Goal: Information Seeking & Learning: Learn about a topic

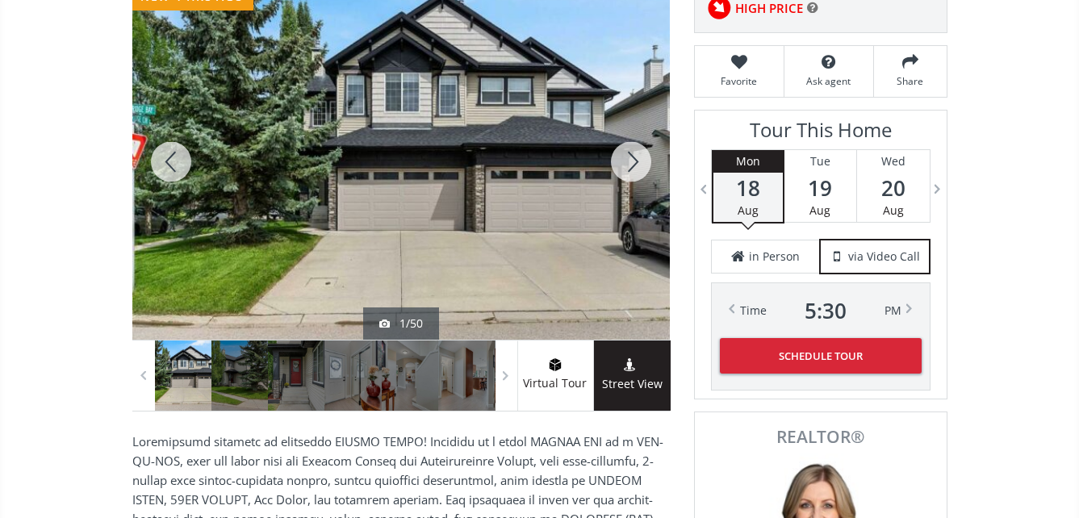
scroll to position [242, 0]
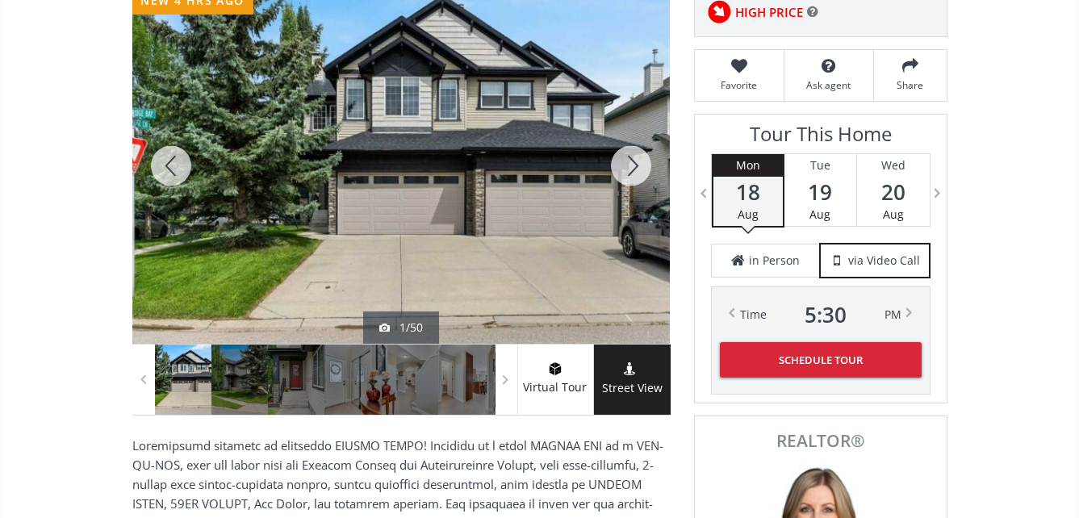
click at [446, 108] on div at bounding box center [401, 166] width 538 height 356
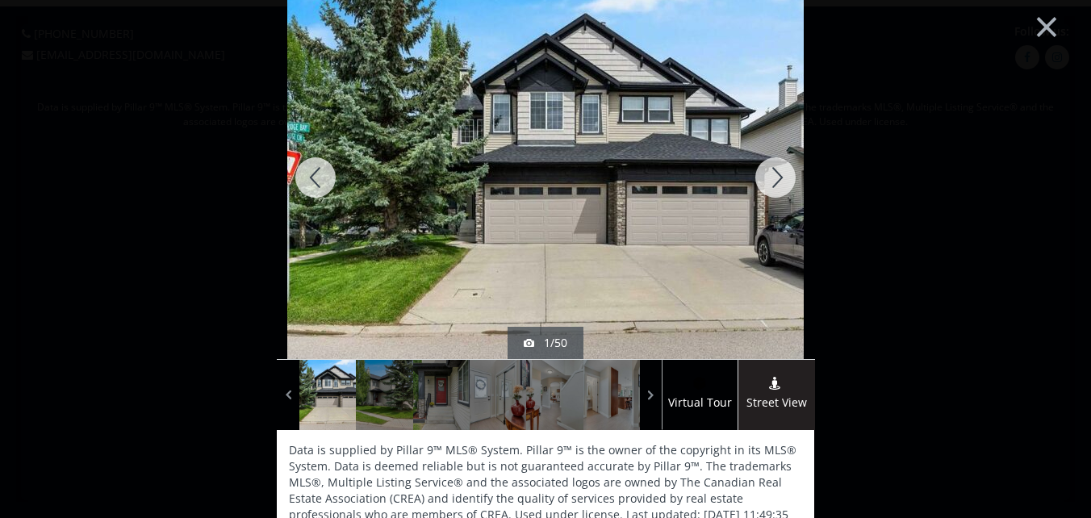
click at [771, 176] on div at bounding box center [775, 177] width 77 height 363
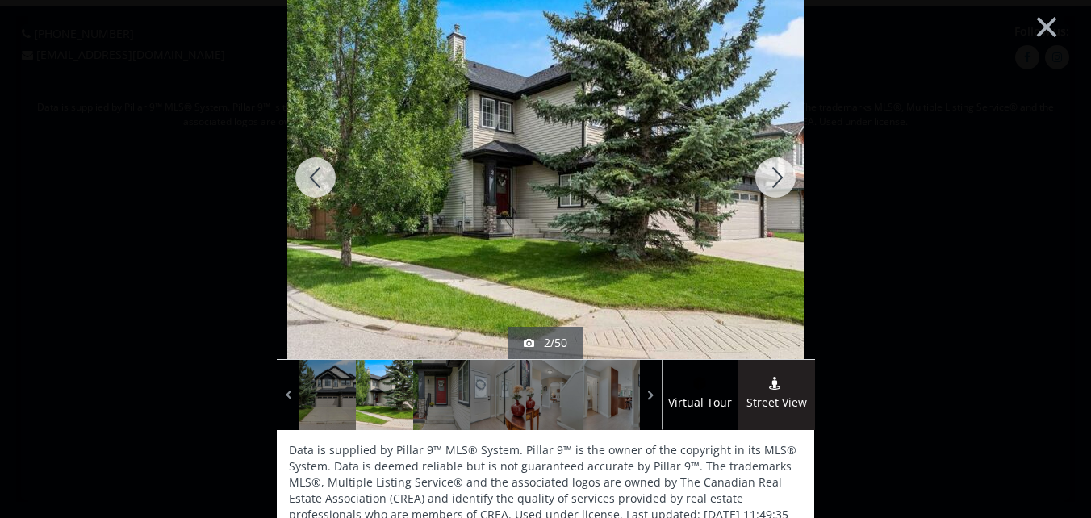
click at [771, 176] on div at bounding box center [775, 177] width 77 height 363
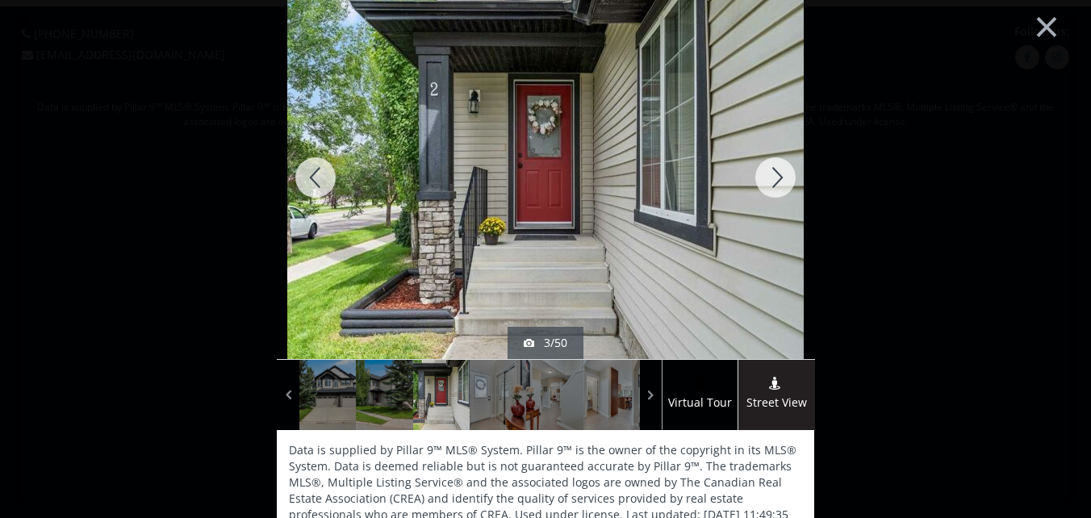
click at [771, 176] on div at bounding box center [775, 177] width 77 height 363
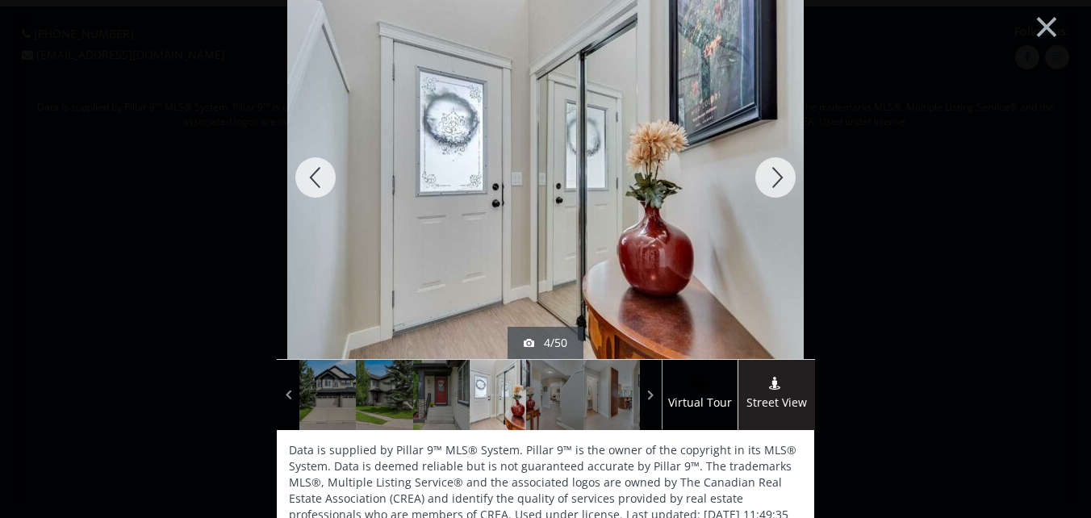
click at [771, 176] on div at bounding box center [775, 177] width 77 height 363
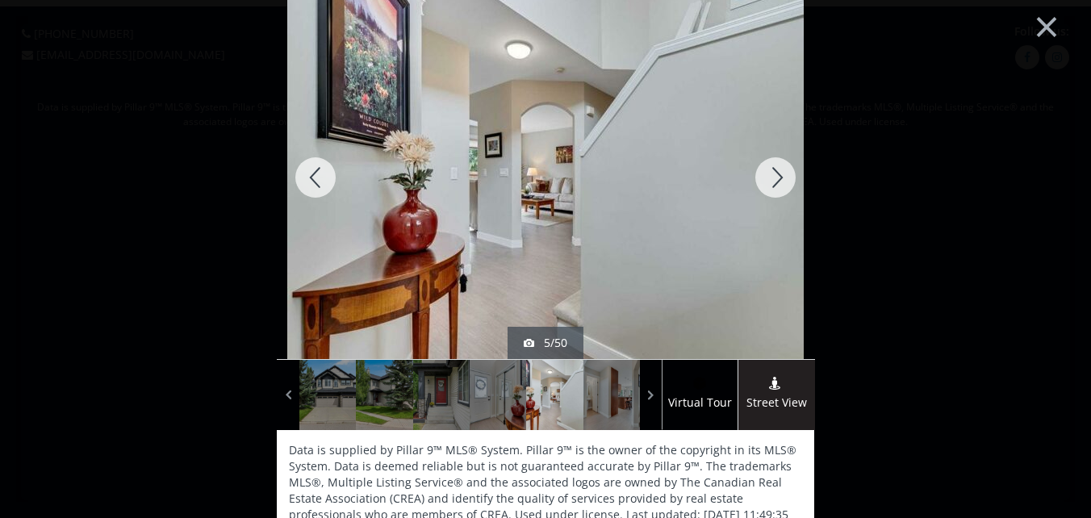
click at [771, 176] on div at bounding box center [775, 177] width 77 height 363
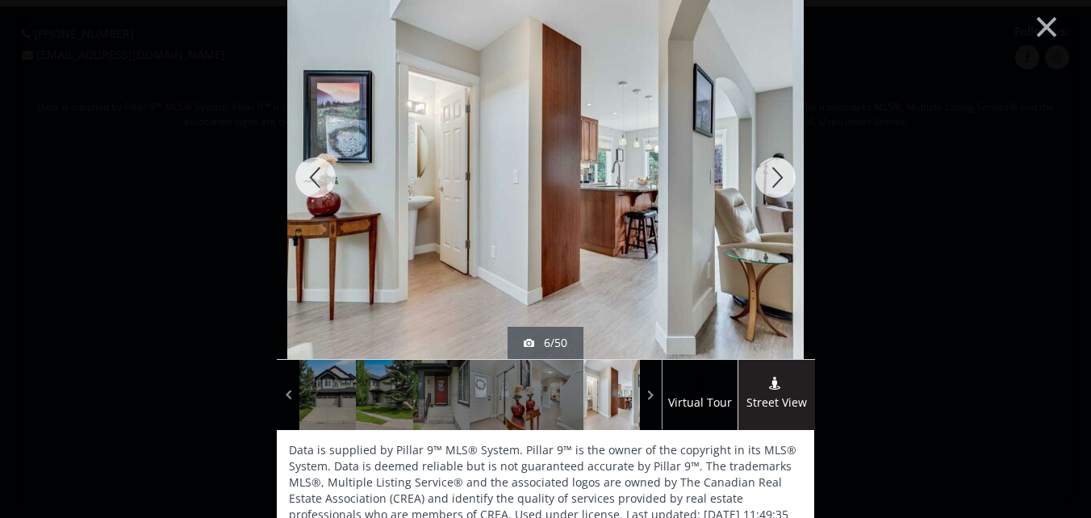
click at [771, 176] on div at bounding box center [775, 177] width 77 height 363
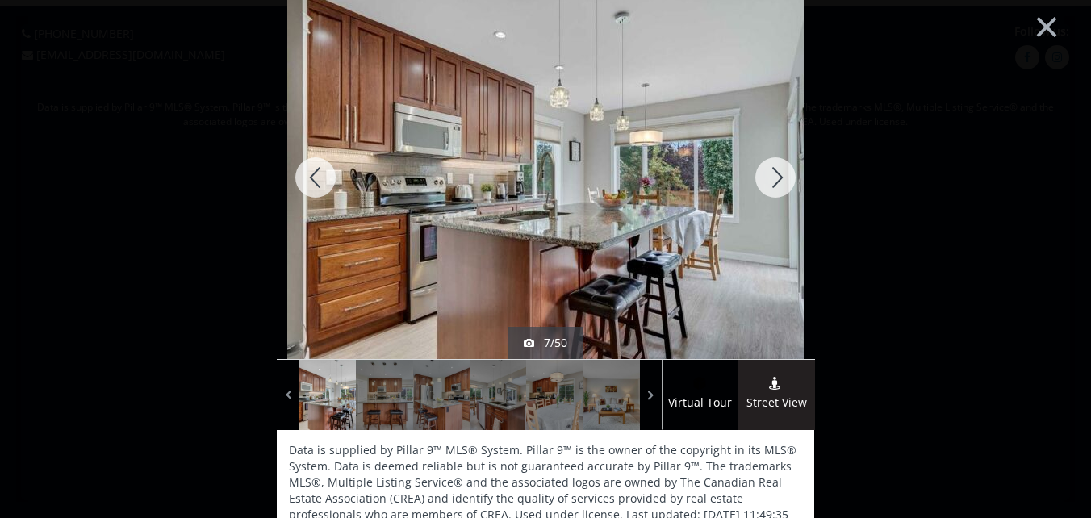
click at [771, 176] on div at bounding box center [775, 177] width 77 height 363
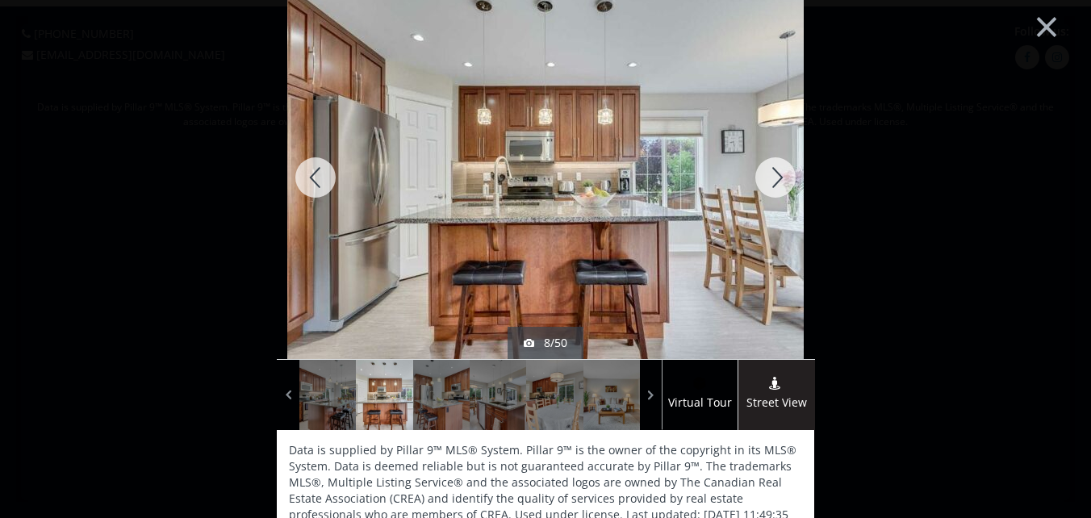
click at [771, 176] on div at bounding box center [775, 177] width 77 height 363
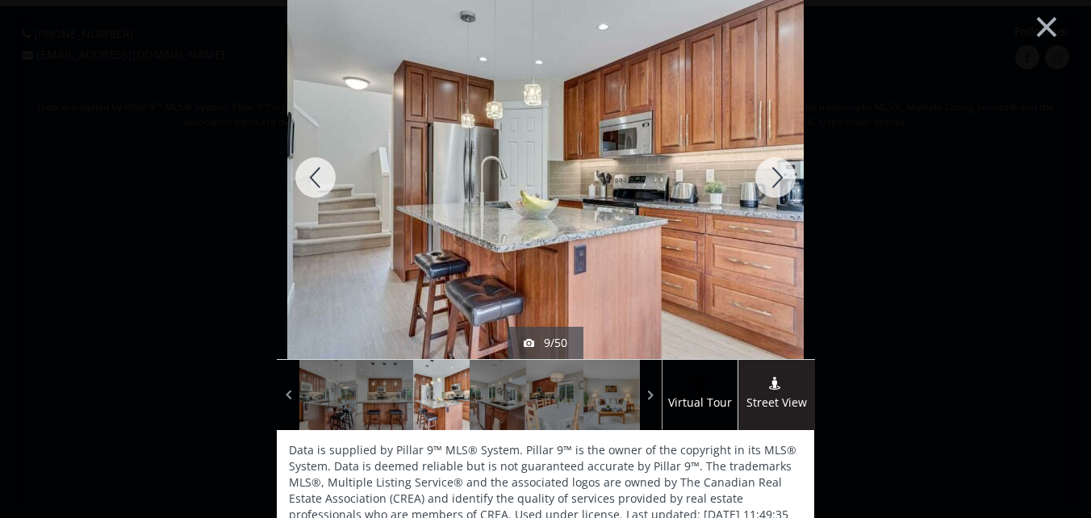
click at [771, 176] on div at bounding box center [775, 177] width 77 height 363
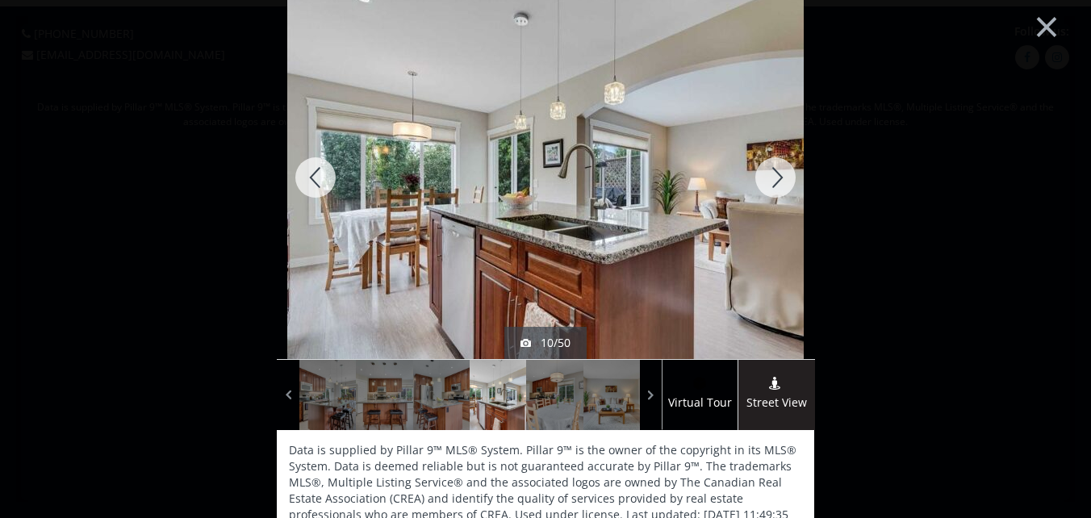
click at [771, 176] on div at bounding box center [775, 177] width 77 height 363
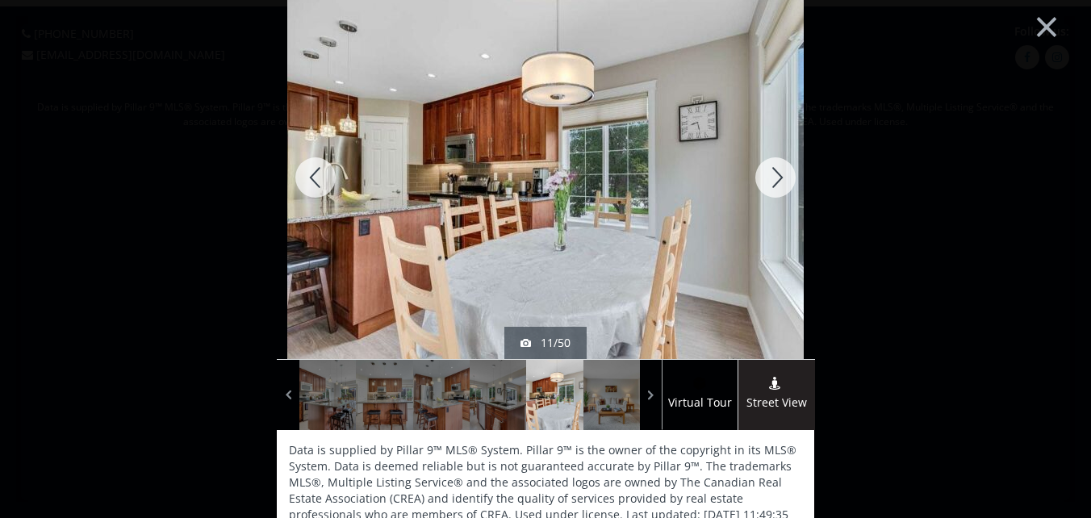
click at [771, 178] on div at bounding box center [775, 177] width 77 height 363
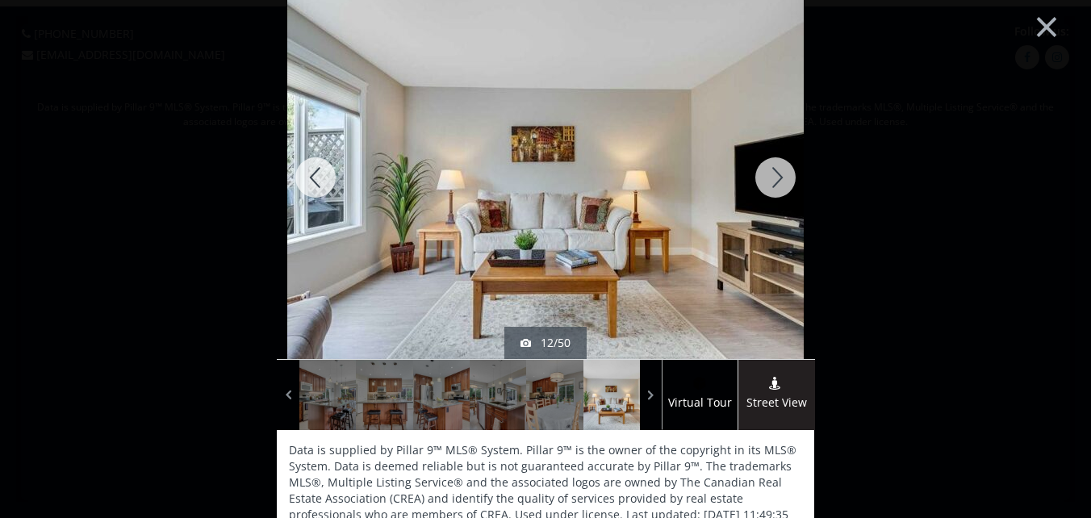
click at [771, 178] on div at bounding box center [775, 177] width 77 height 363
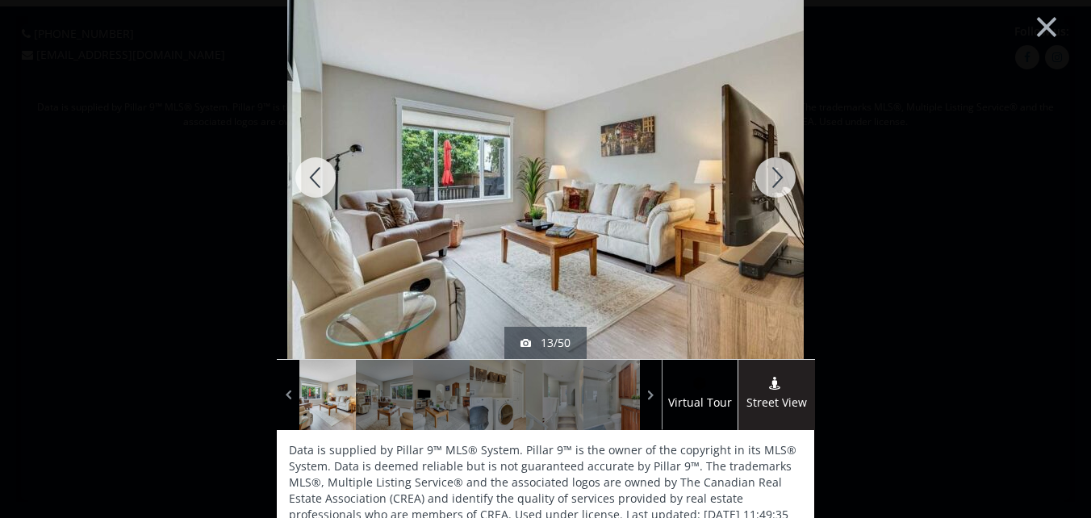
click at [771, 178] on div at bounding box center [775, 177] width 77 height 363
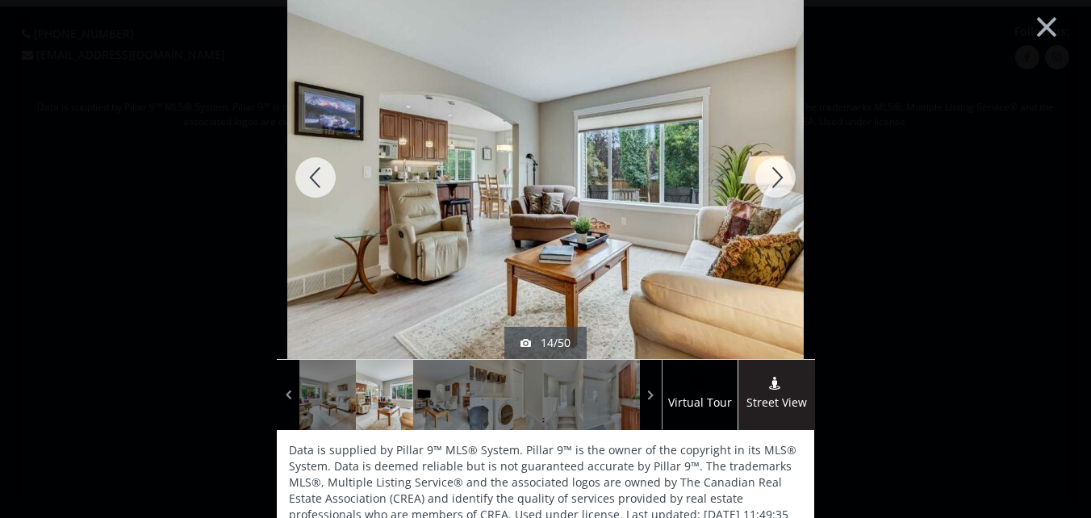
click at [771, 178] on div at bounding box center [775, 177] width 77 height 363
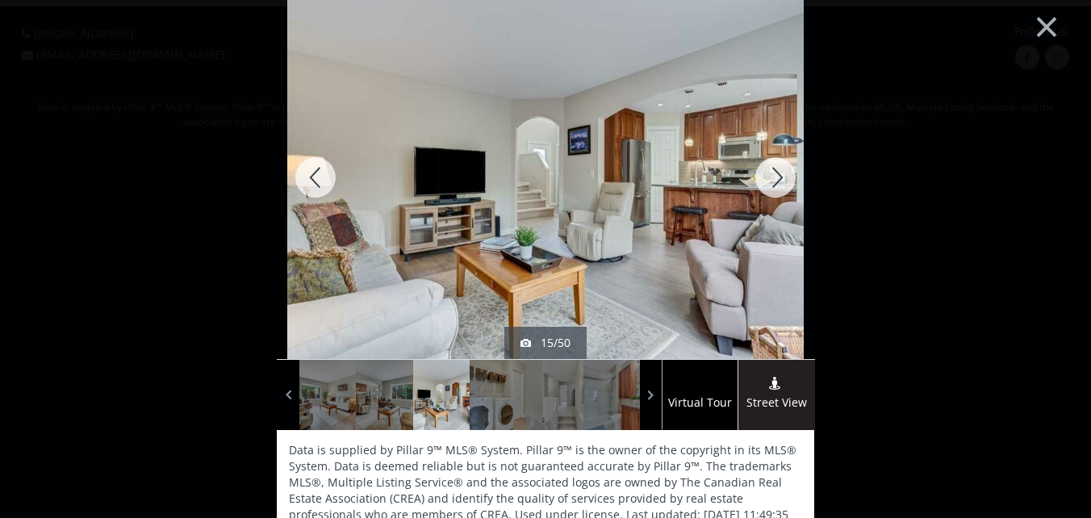
click at [771, 178] on div at bounding box center [775, 177] width 77 height 363
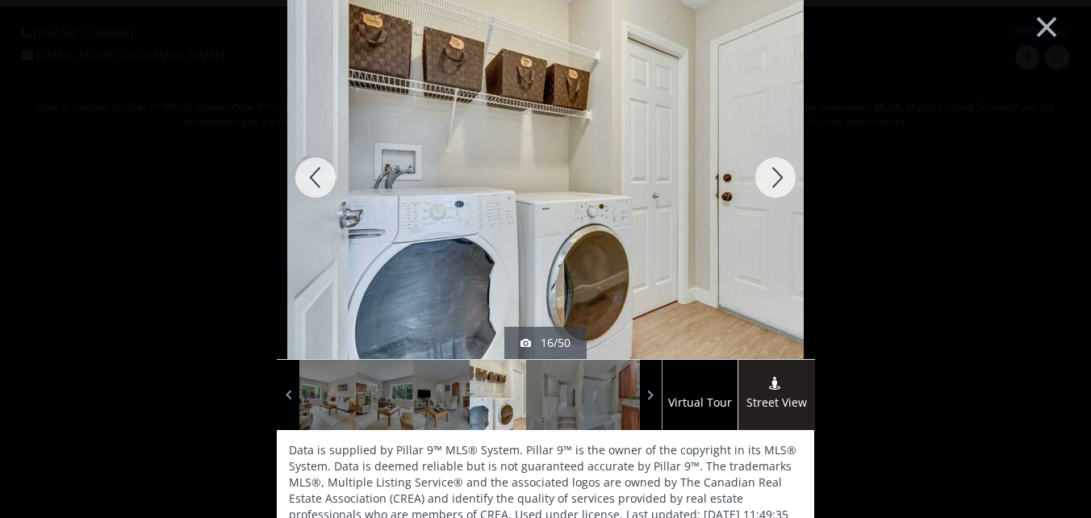
click at [771, 178] on div at bounding box center [775, 177] width 77 height 363
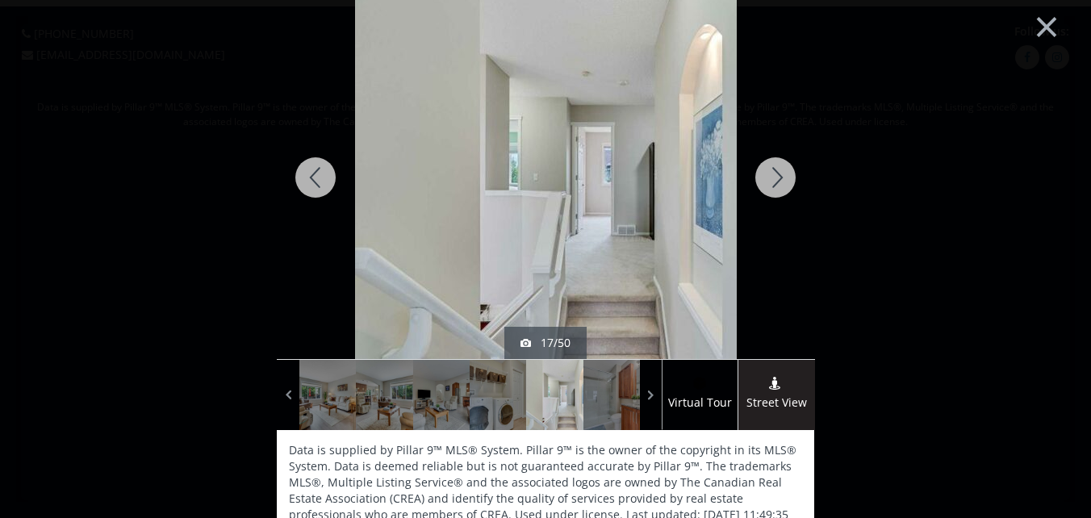
click at [771, 178] on div at bounding box center [775, 177] width 77 height 363
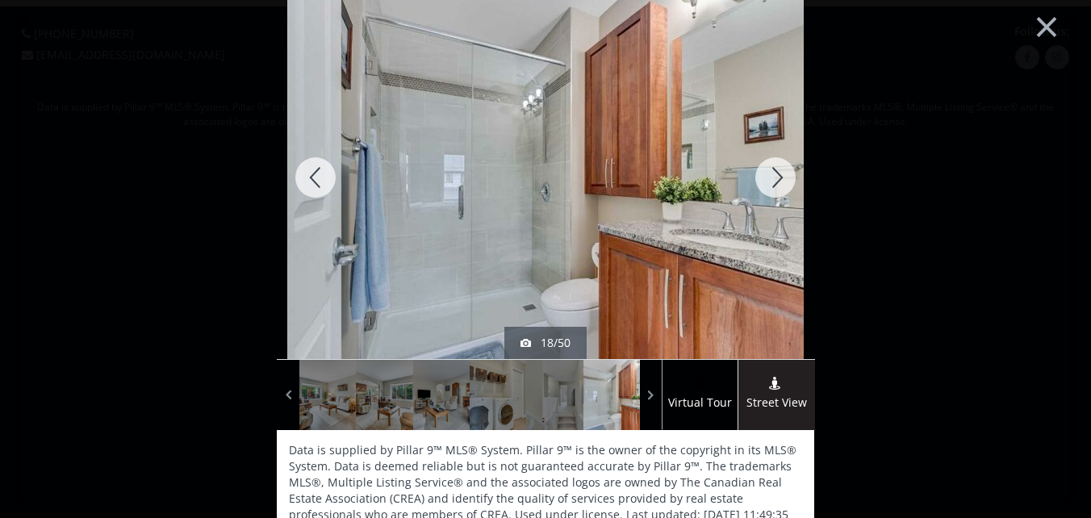
click at [771, 178] on div at bounding box center [775, 177] width 77 height 363
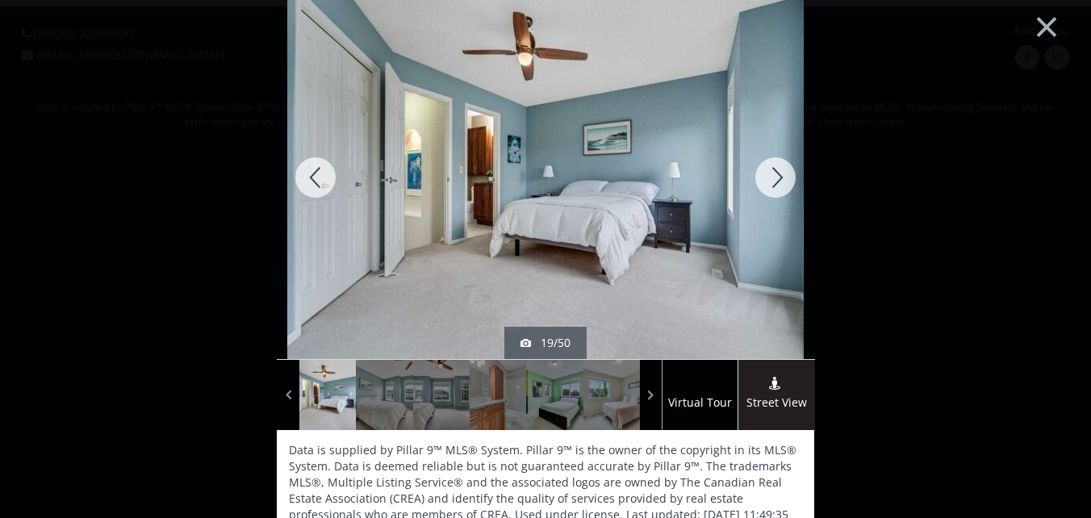
click at [771, 178] on div at bounding box center [775, 177] width 77 height 363
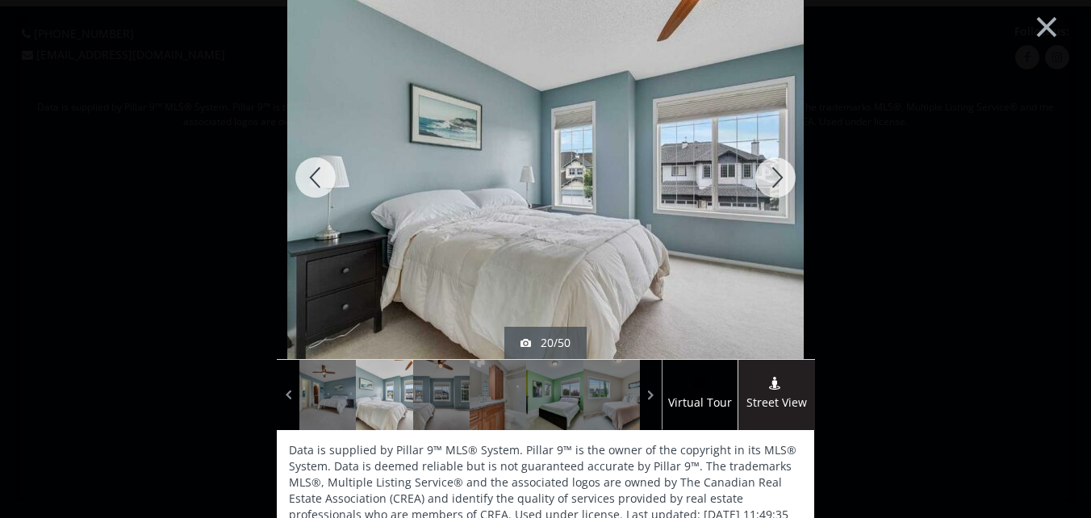
click at [771, 178] on div at bounding box center [775, 177] width 77 height 363
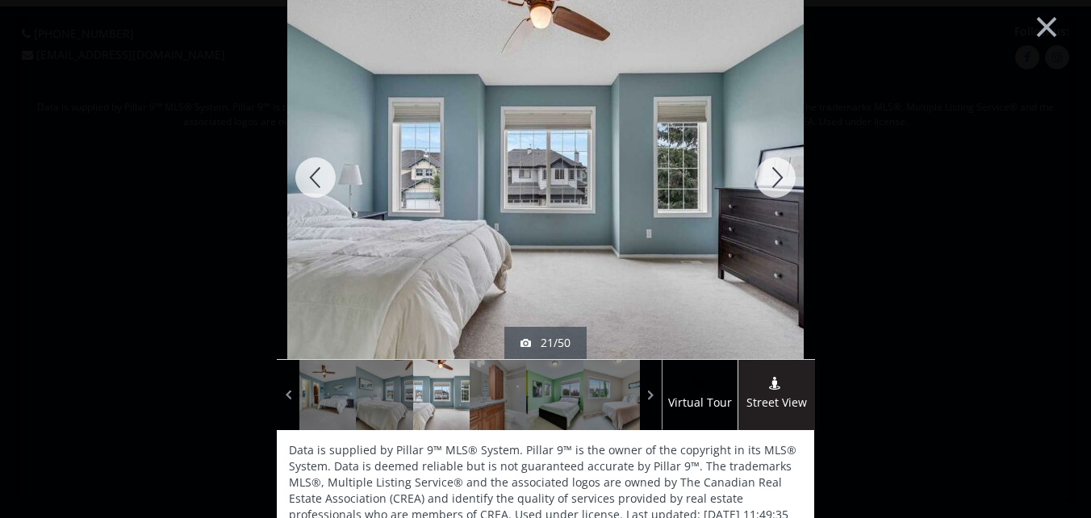
click at [771, 178] on div at bounding box center [775, 177] width 77 height 363
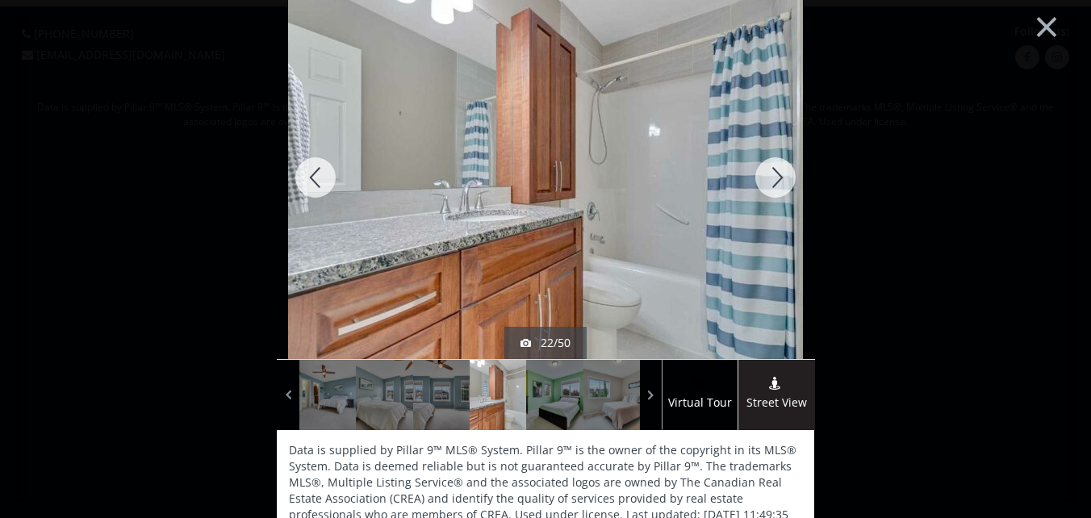
click at [771, 178] on div at bounding box center [775, 177] width 77 height 363
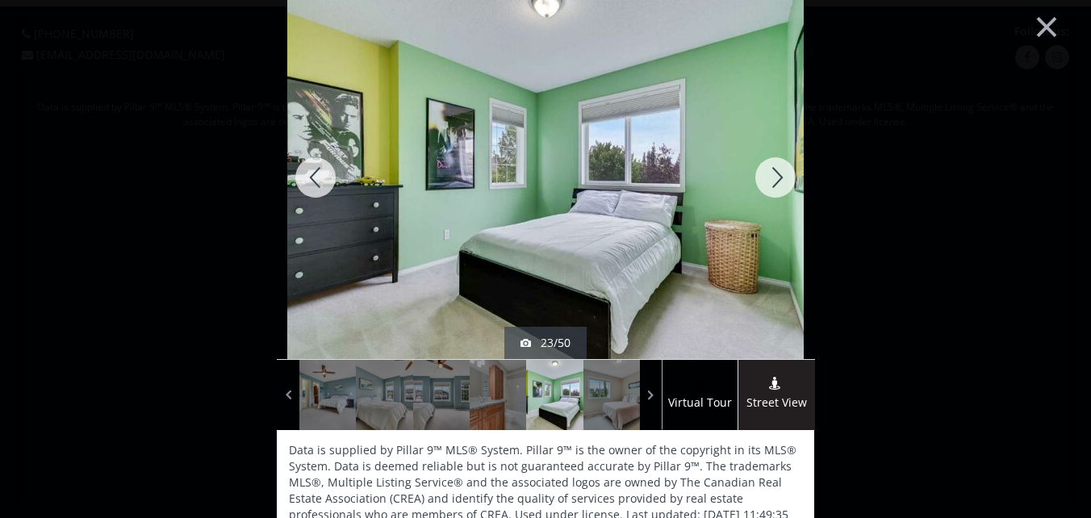
click at [771, 178] on div at bounding box center [775, 177] width 77 height 363
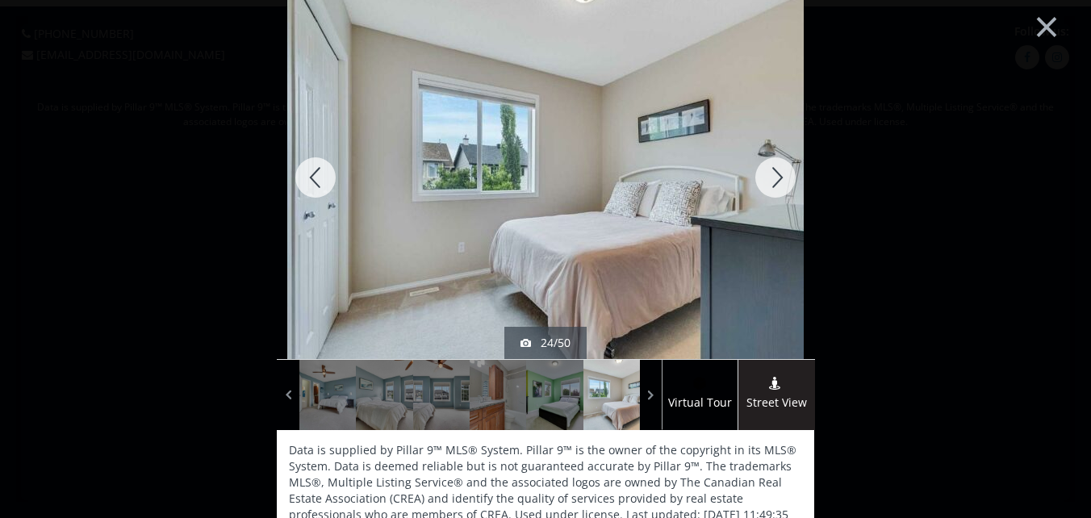
click at [771, 178] on div at bounding box center [775, 177] width 77 height 363
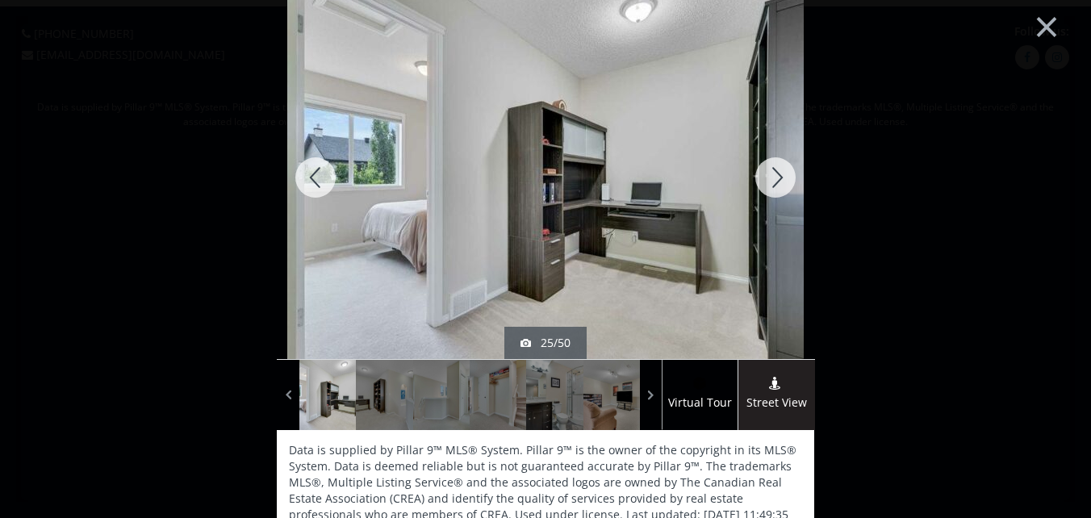
click at [771, 178] on div at bounding box center [775, 177] width 77 height 363
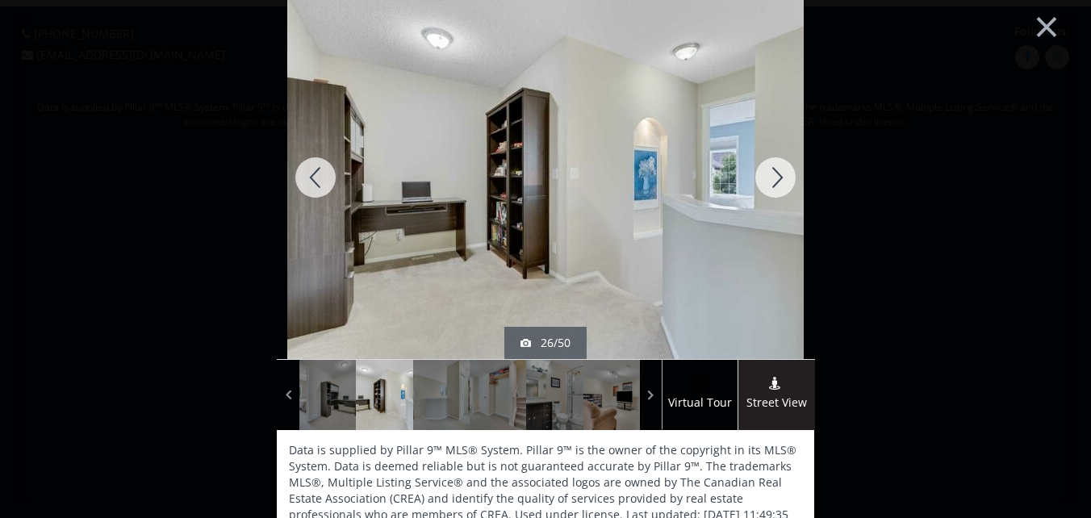
click at [771, 178] on div at bounding box center [775, 177] width 77 height 363
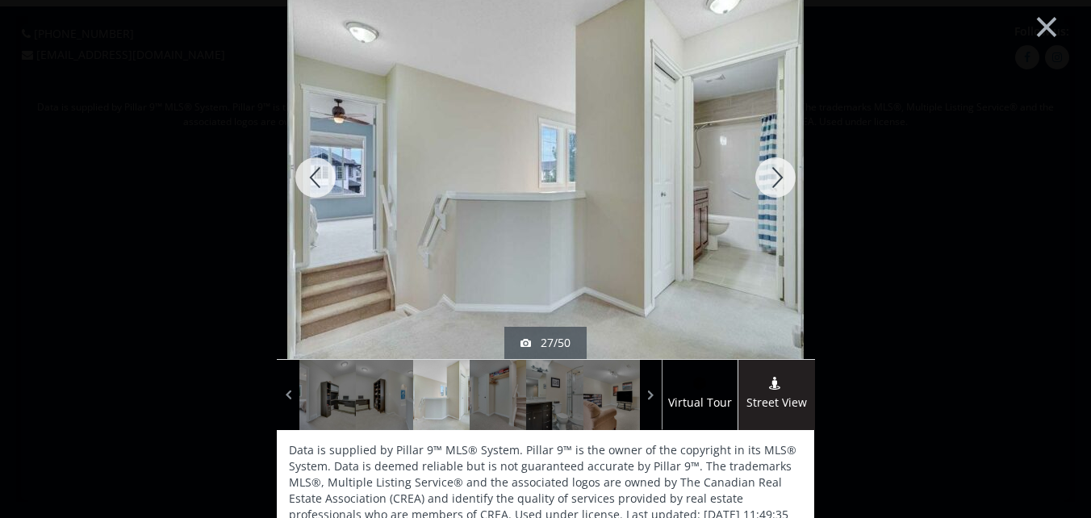
click at [771, 178] on div at bounding box center [775, 177] width 77 height 363
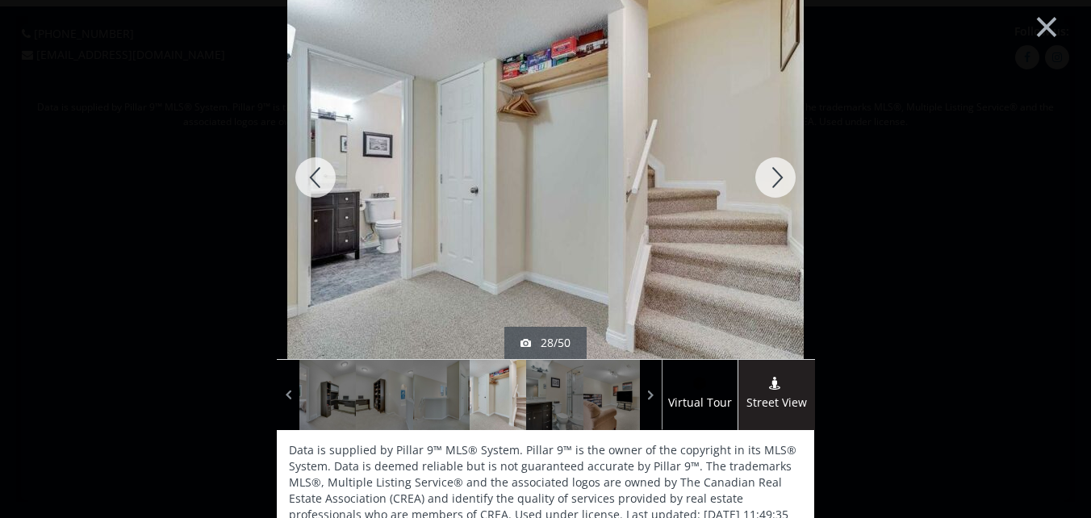
click at [771, 178] on div at bounding box center [775, 177] width 77 height 363
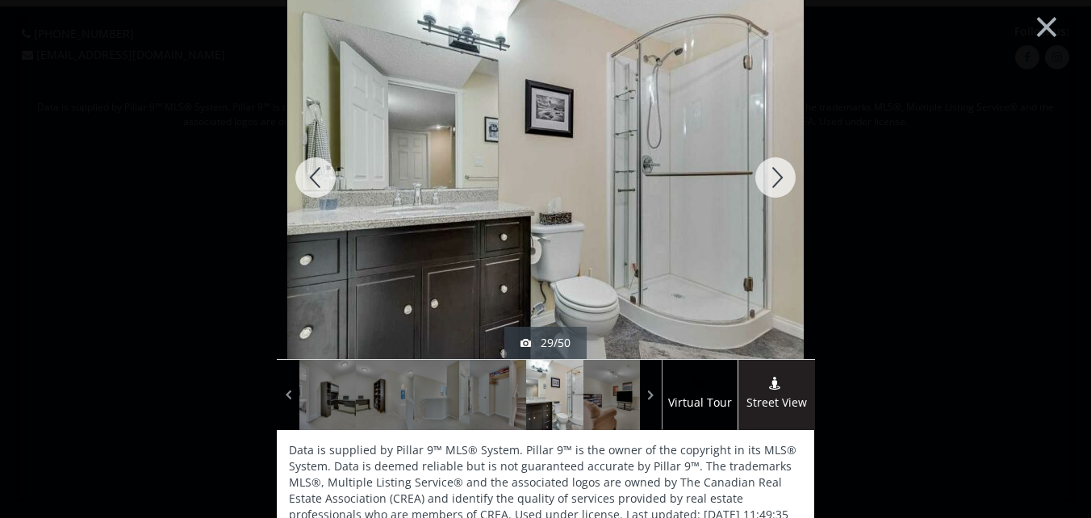
click at [771, 178] on div at bounding box center [775, 177] width 77 height 363
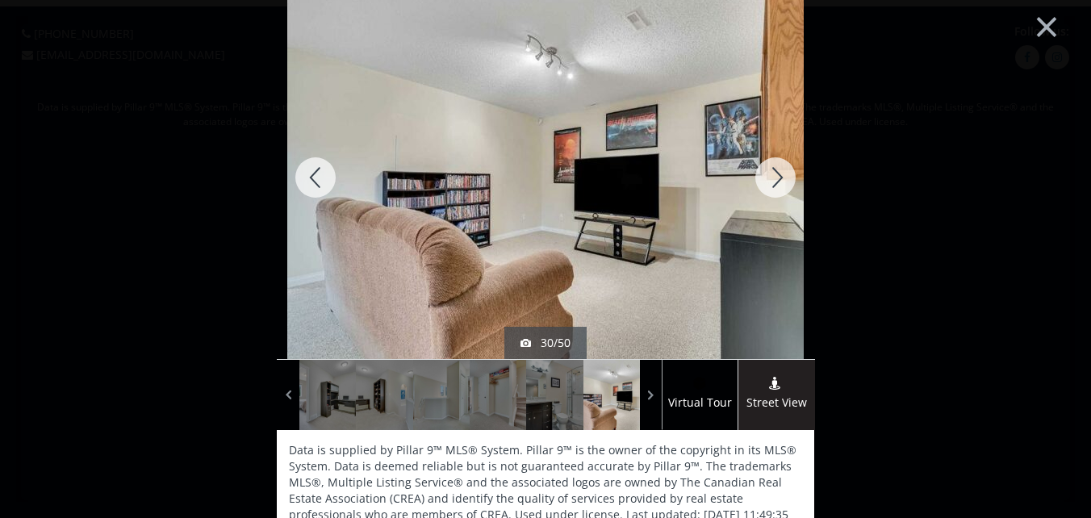
click at [771, 177] on div at bounding box center [775, 177] width 77 height 363
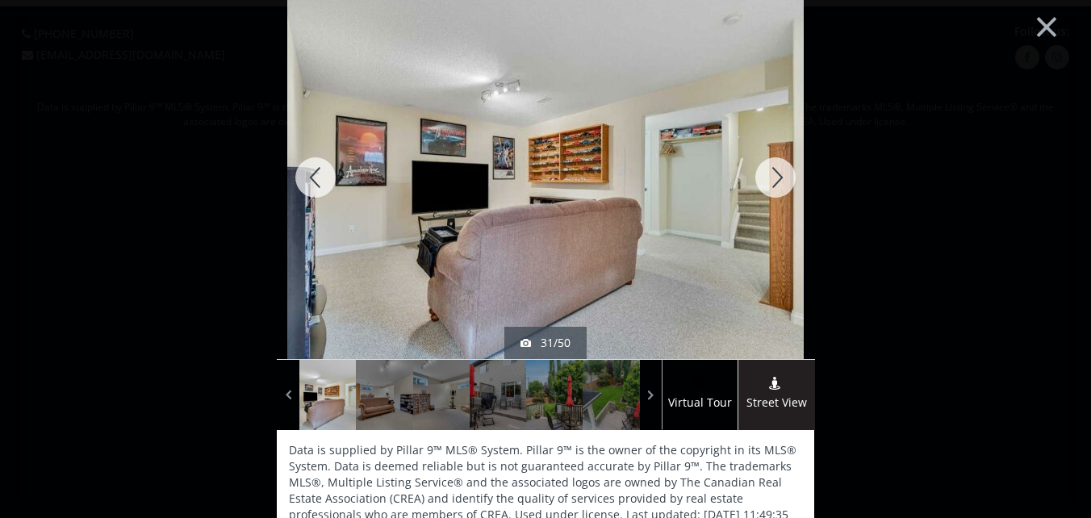
click at [772, 176] on div at bounding box center [775, 177] width 77 height 363
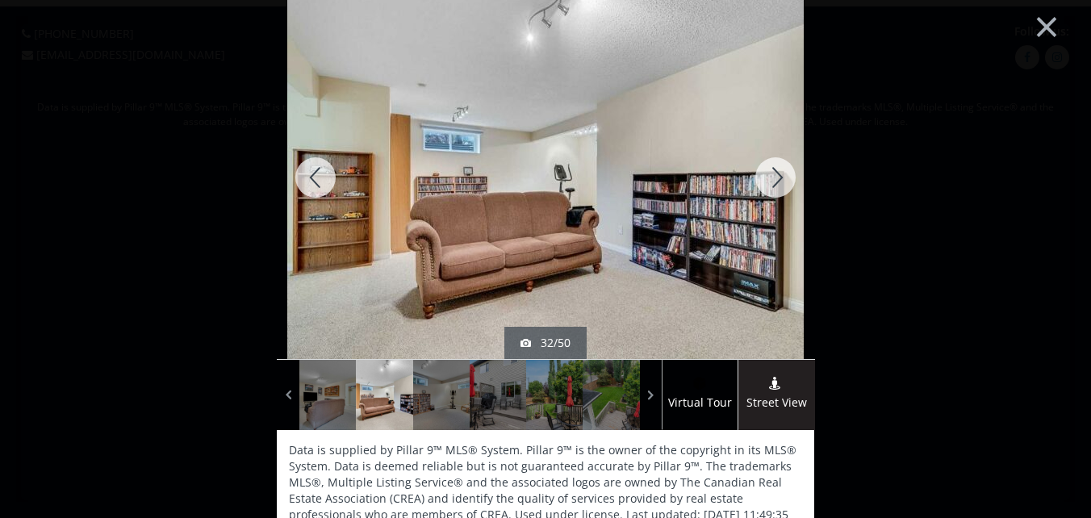
click at [772, 176] on div at bounding box center [775, 177] width 77 height 363
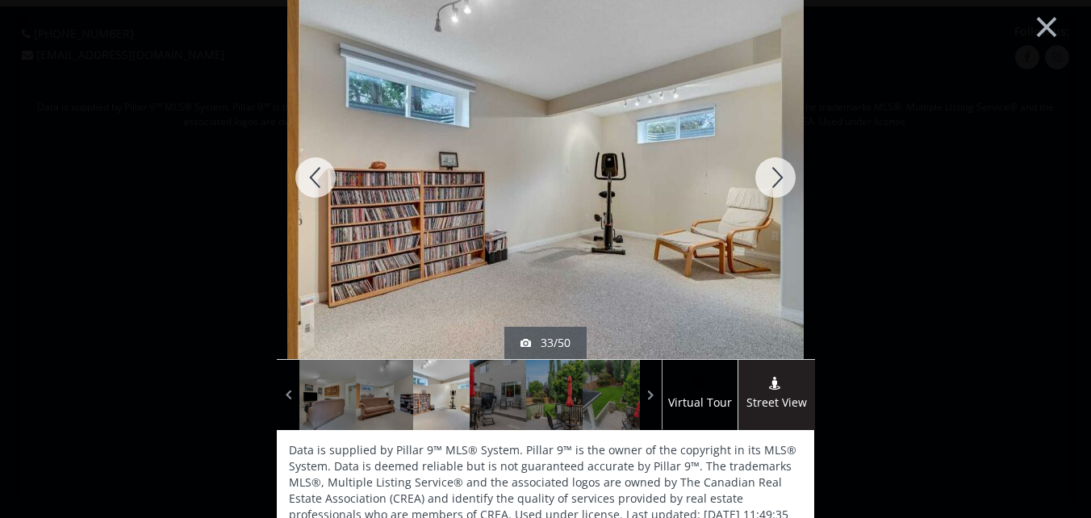
click at [774, 174] on div at bounding box center [775, 177] width 77 height 363
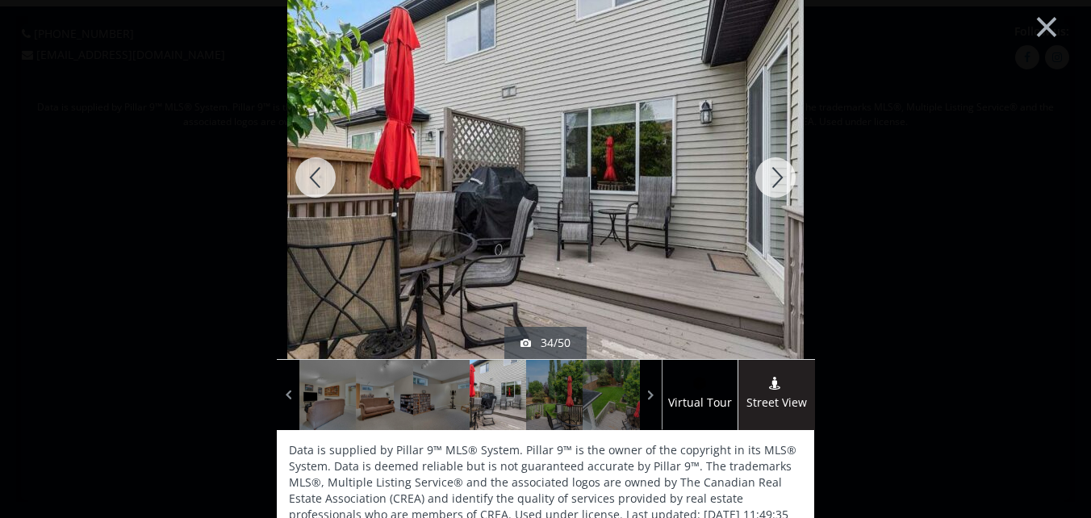
click at [774, 174] on div at bounding box center [775, 177] width 77 height 363
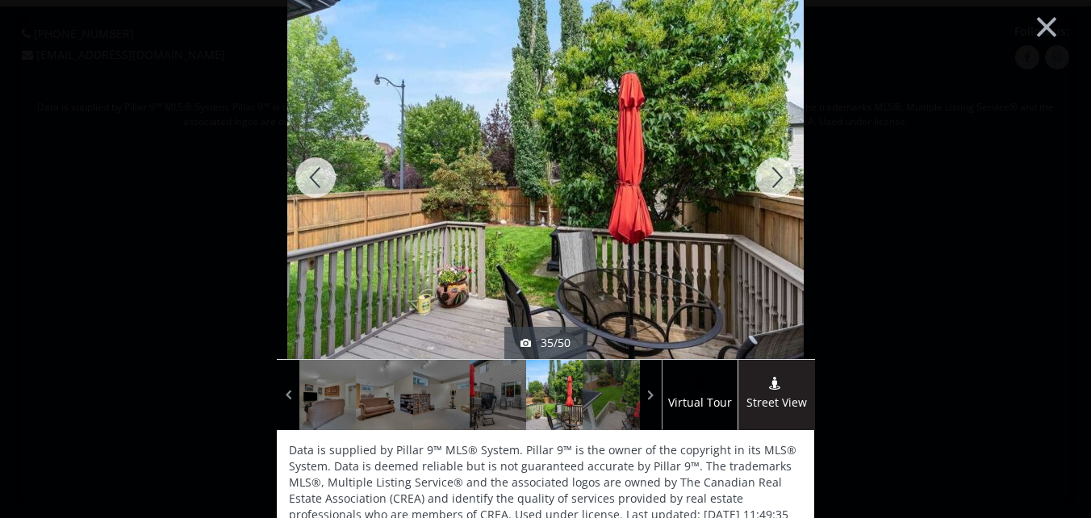
click at [318, 174] on div at bounding box center [315, 177] width 77 height 363
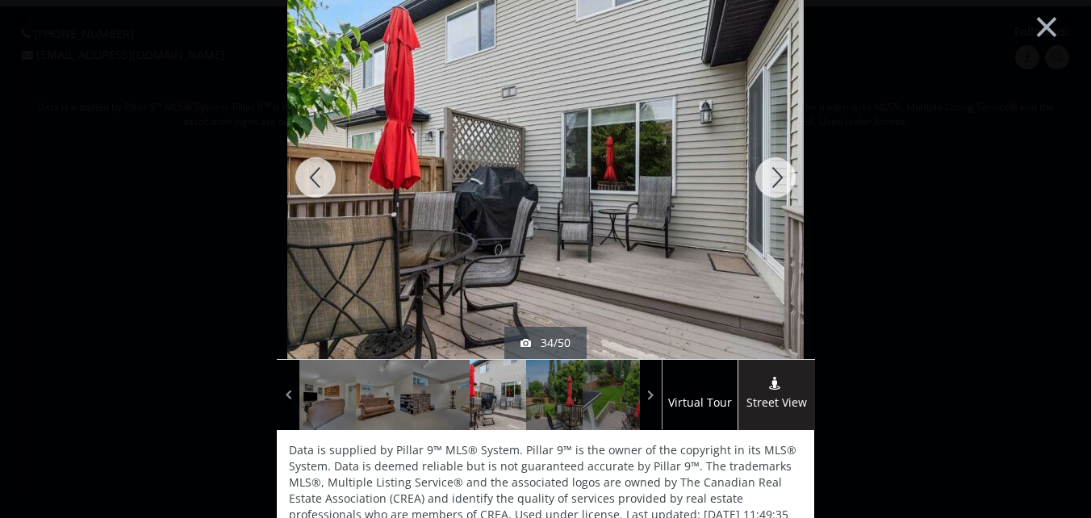
click at [772, 175] on div at bounding box center [775, 177] width 77 height 363
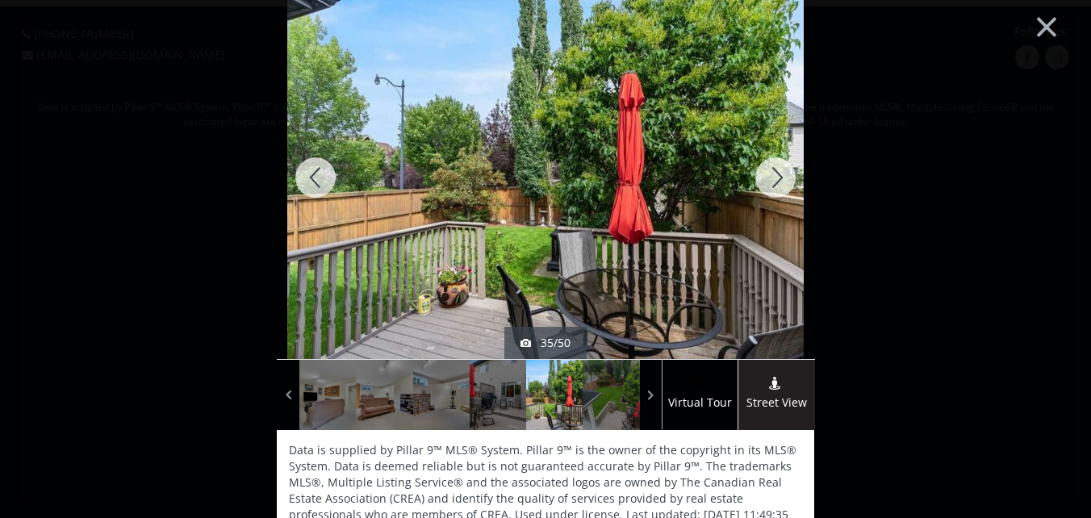
click at [772, 175] on div at bounding box center [775, 177] width 77 height 363
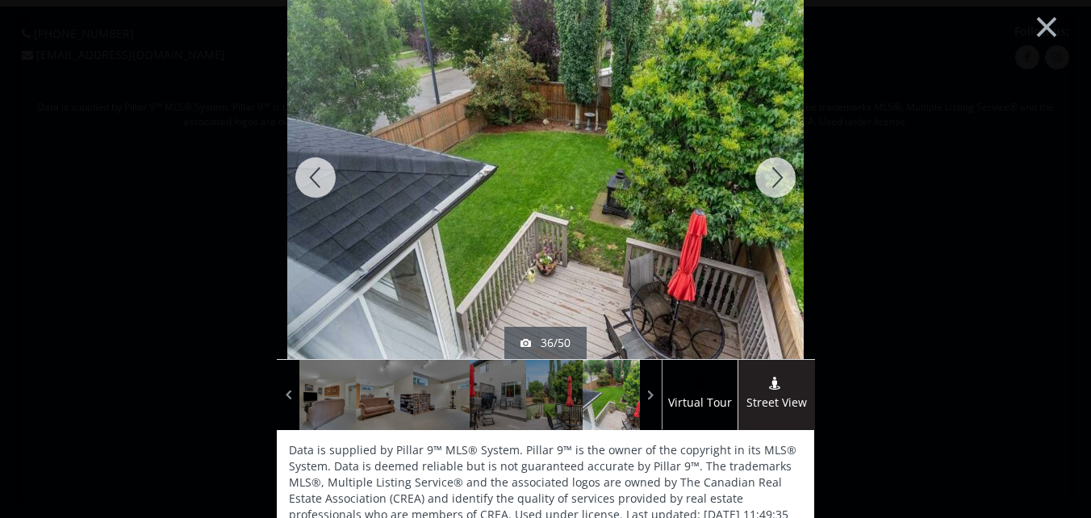
click at [771, 178] on div at bounding box center [775, 177] width 77 height 363
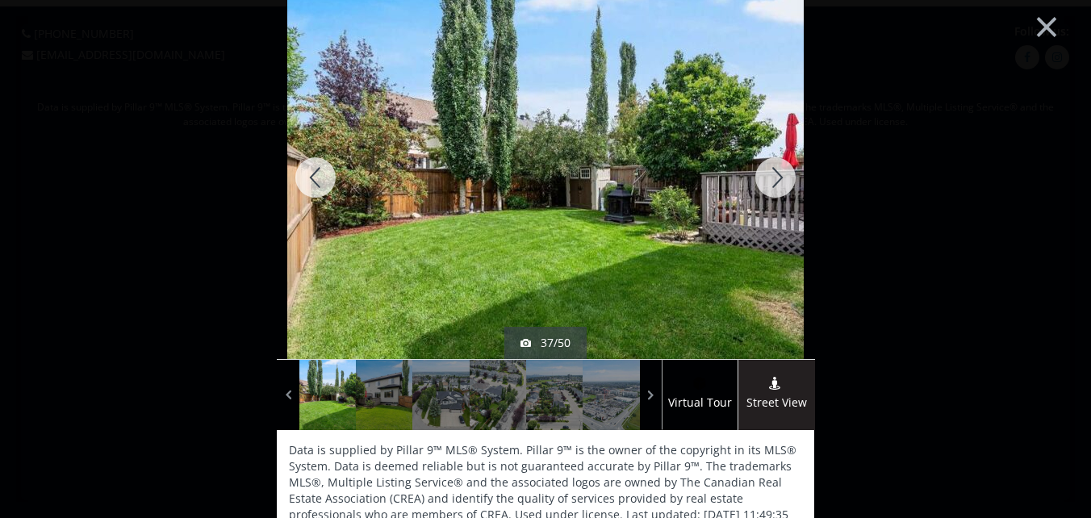
click at [770, 181] on div at bounding box center [775, 177] width 77 height 363
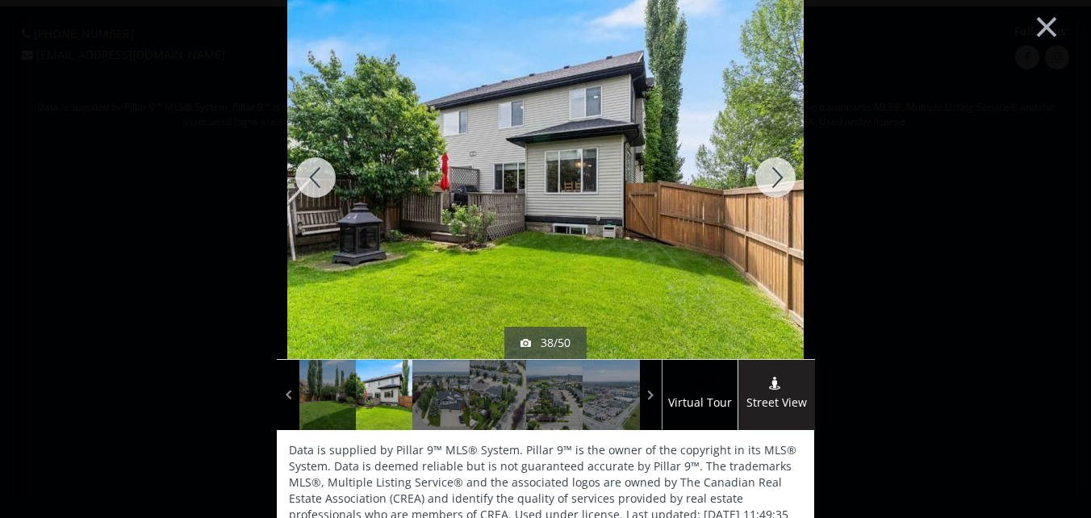
click at [772, 174] on div at bounding box center [775, 177] width 77 height 363
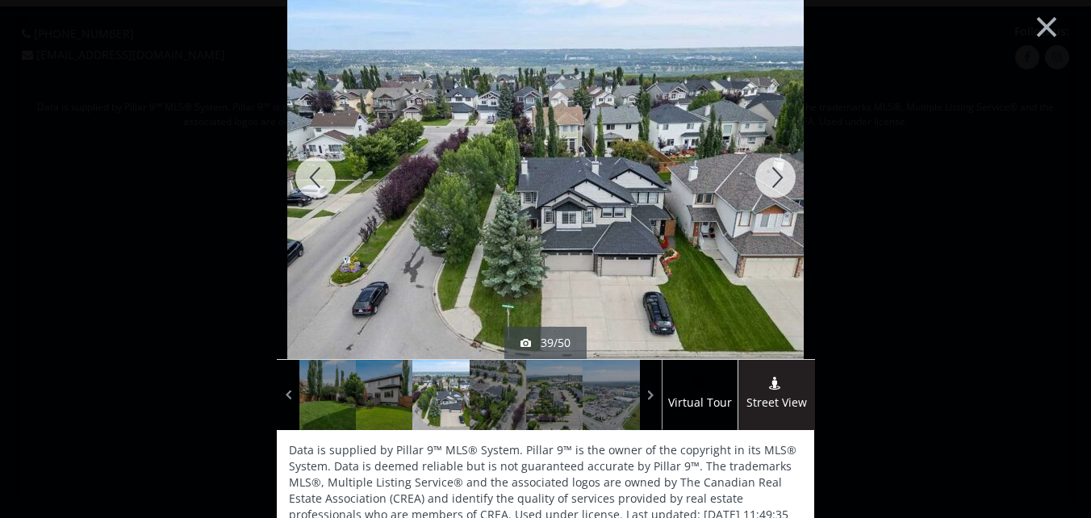
click at [772, 178] on div at bounding box center [775, 177] width 77 height 363
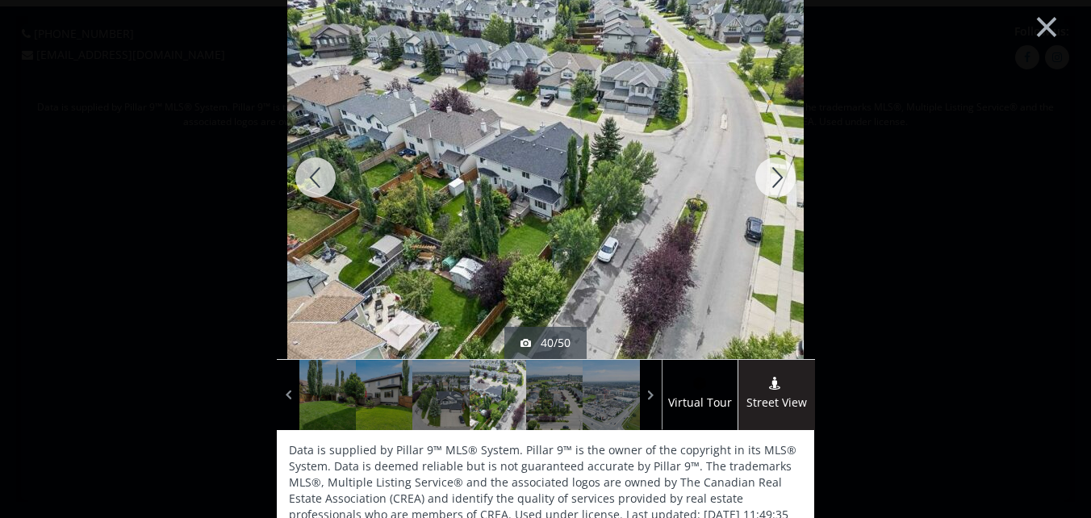
click at [772, 178] on div at bounding box center [775, 177] width 77 height 363
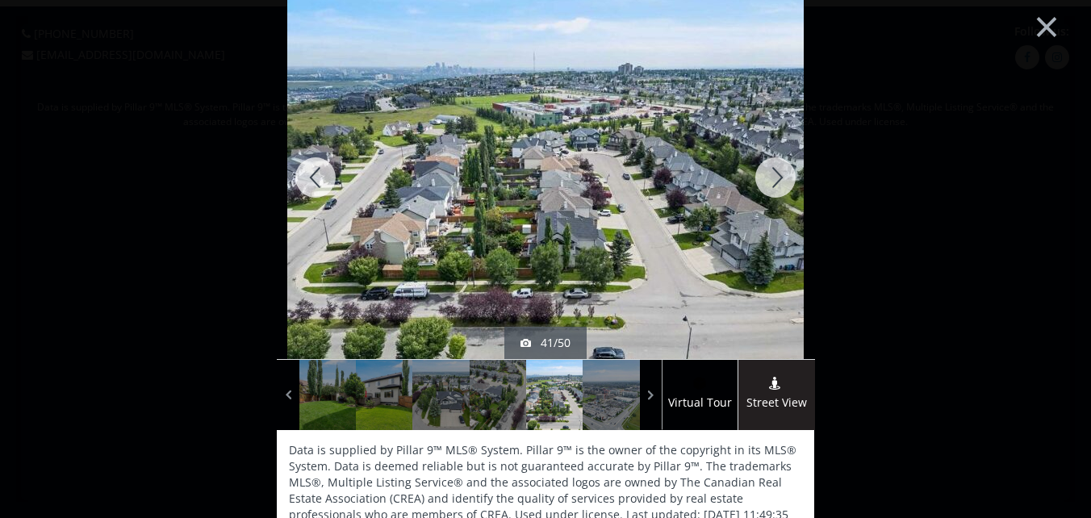
click at [770, 173] on div at bounding box center [775, 177] width 77 height 363
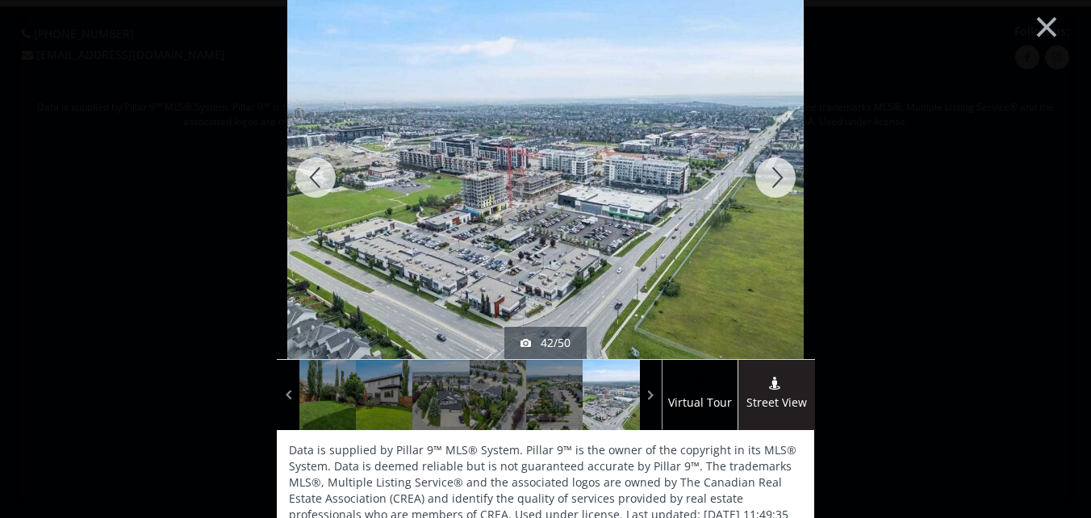
click at [770, 173] on div at bounding box center [775, 177] width 77 height 363
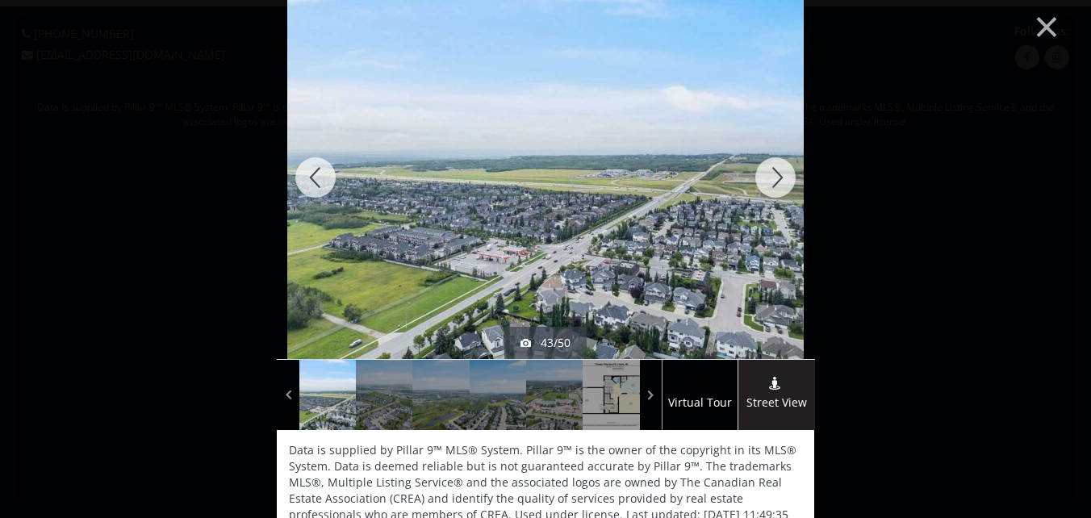
click at [770, 173] on div at bounding box center [775, 177] width 77 height 363
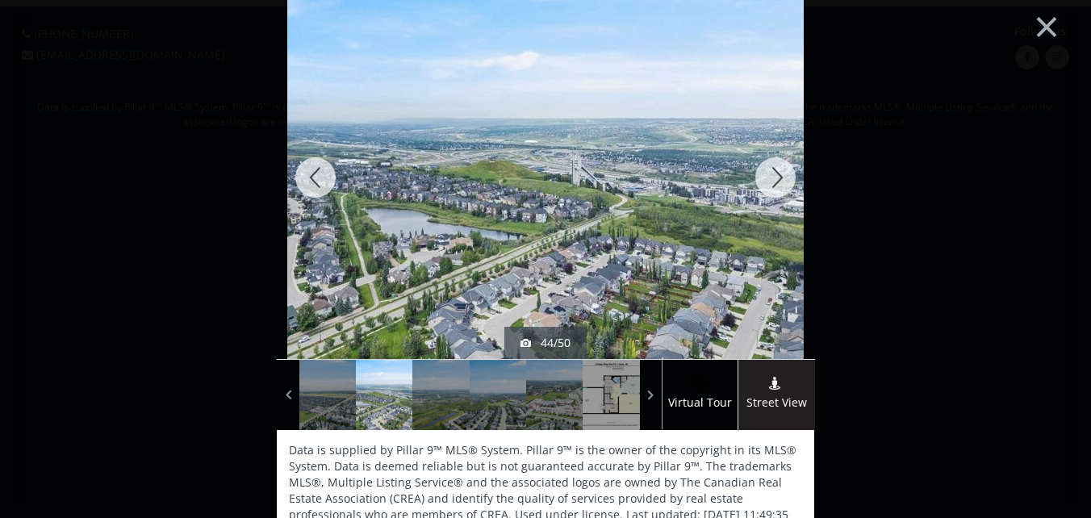
click at [770, 173] on div at bounding box center [775, 177] width 77 height 363
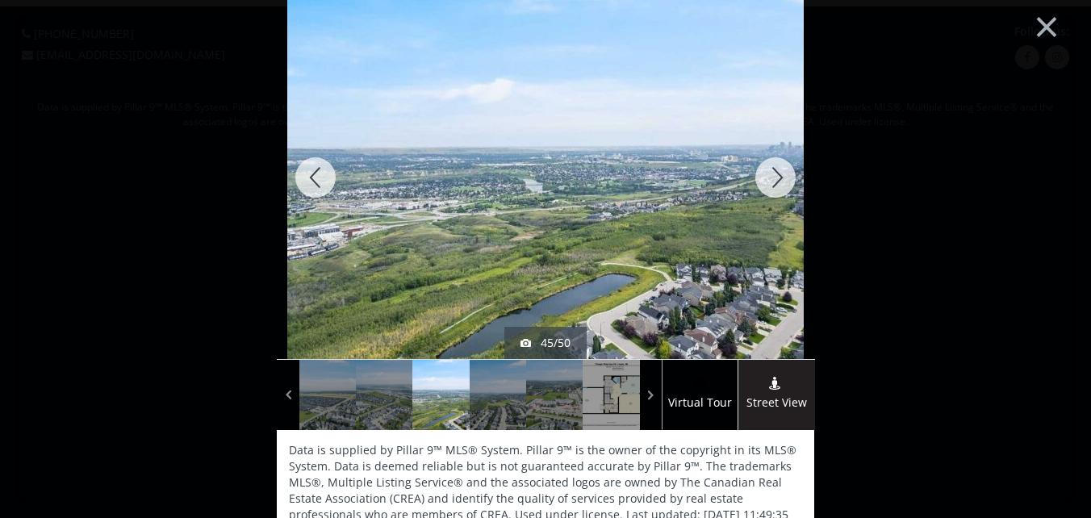
click at [770, 173] on div at bounding box center [775, 177] width 77 height 363
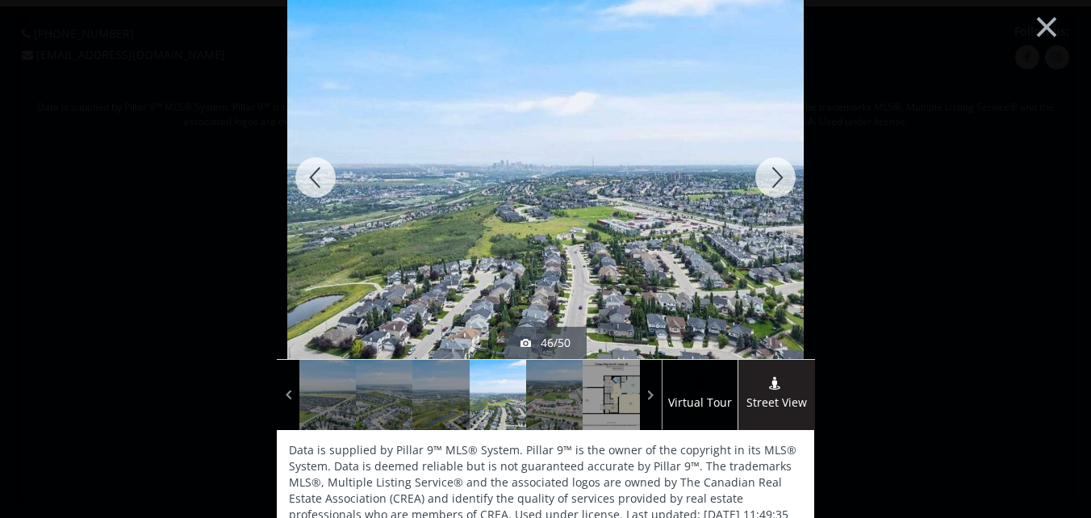
click at [768, 173] on div at bounding box center [775, 177] width 77 height 363
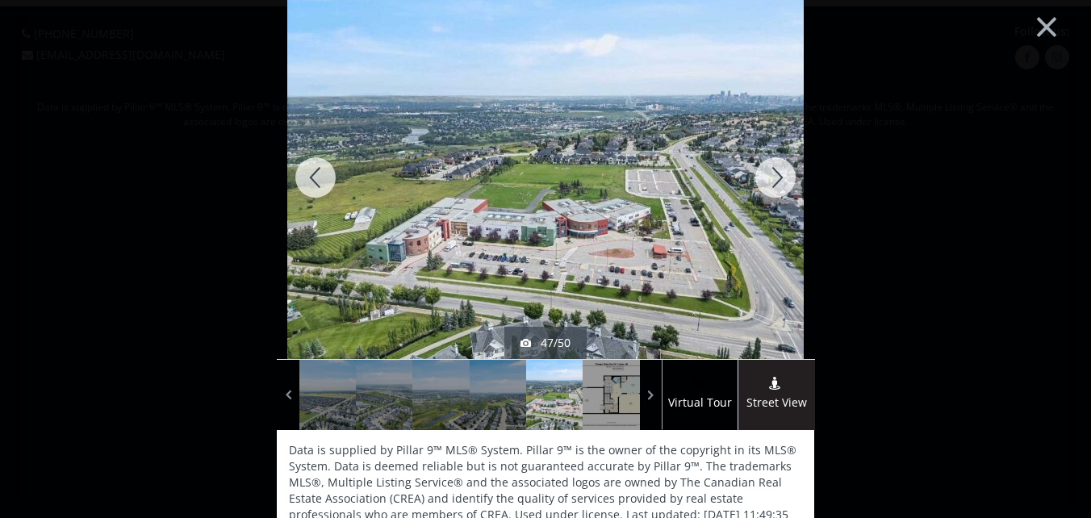
click at [764, 173] on div at bounding box center [775, 177] width 77 height 363
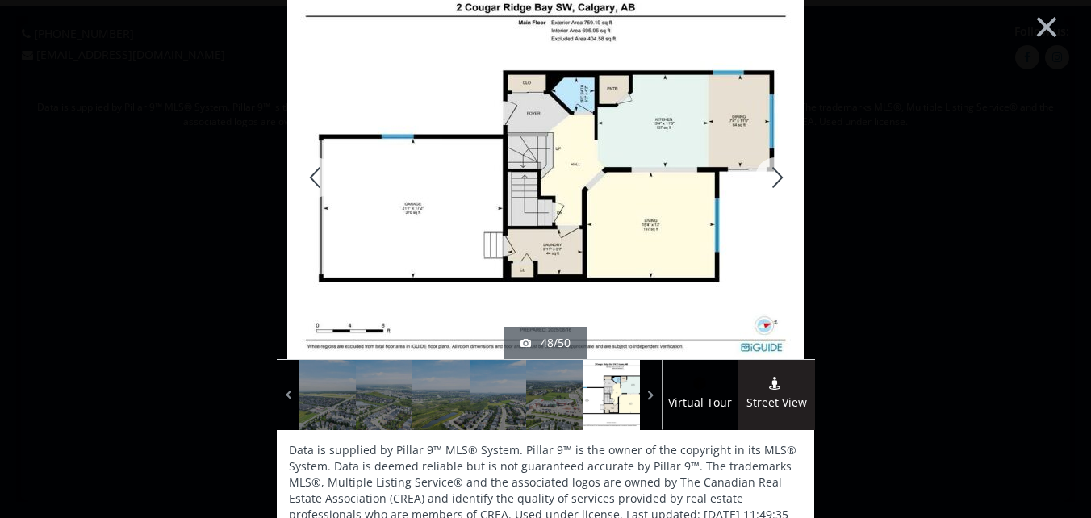
click at [772, 174] on div at bounding box center [775, 177] width 77 height 363
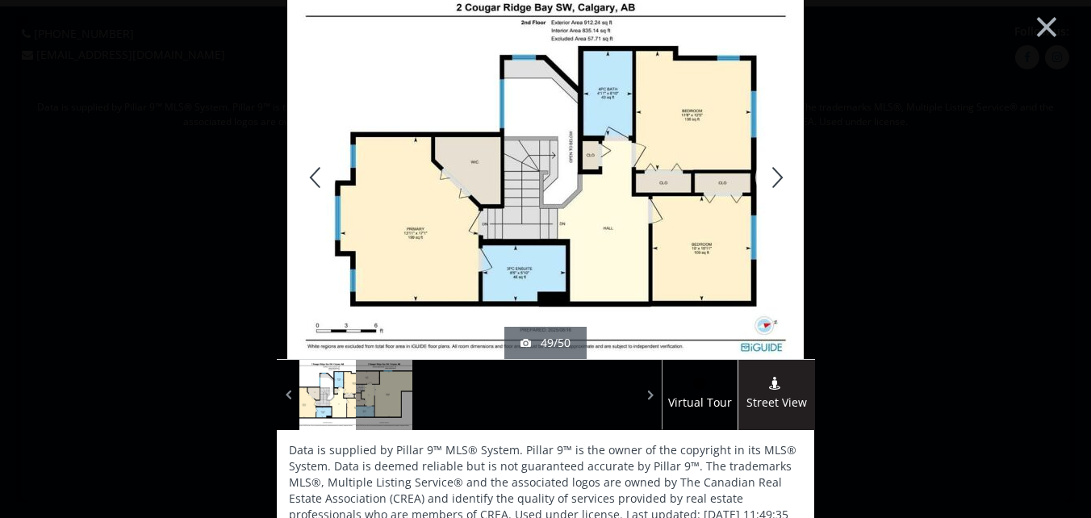
click at [775, 177] on div at bounding box center [775, 177] width 77 height 363
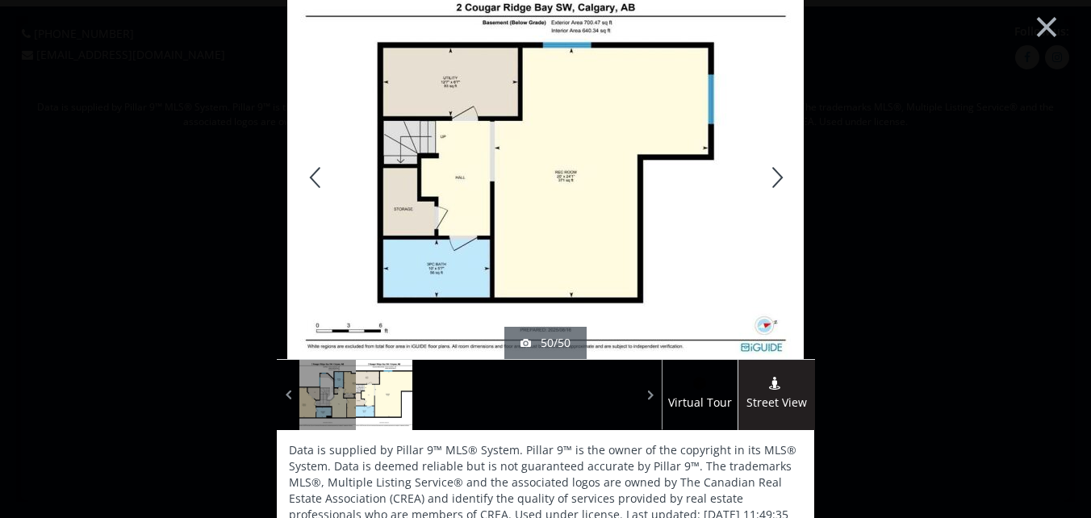
click at [772, 175] on div at bounding box center [775, 177] width 77 height 363
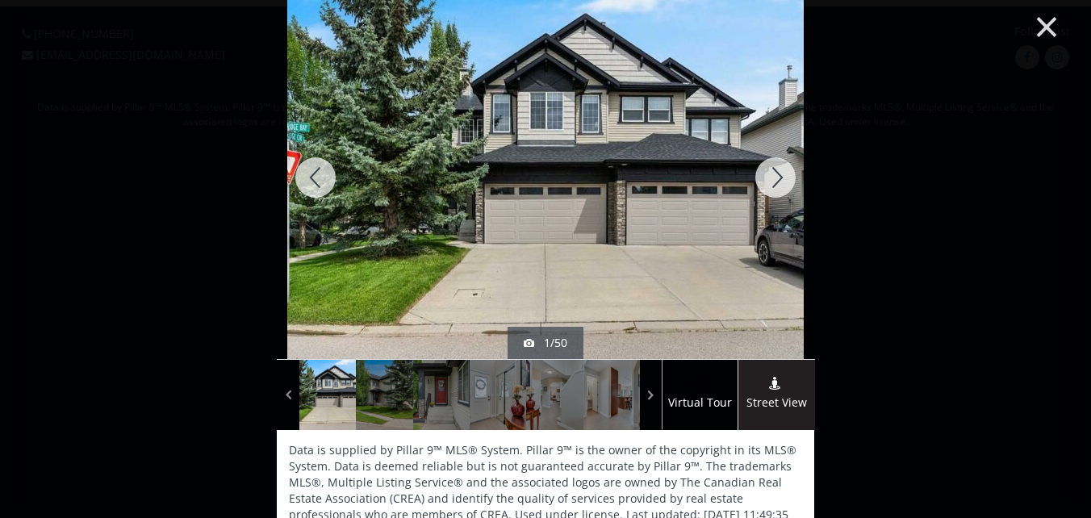
click at [1036, 23] on button "×" at bounding box center [1046, 25] width 89 height 66
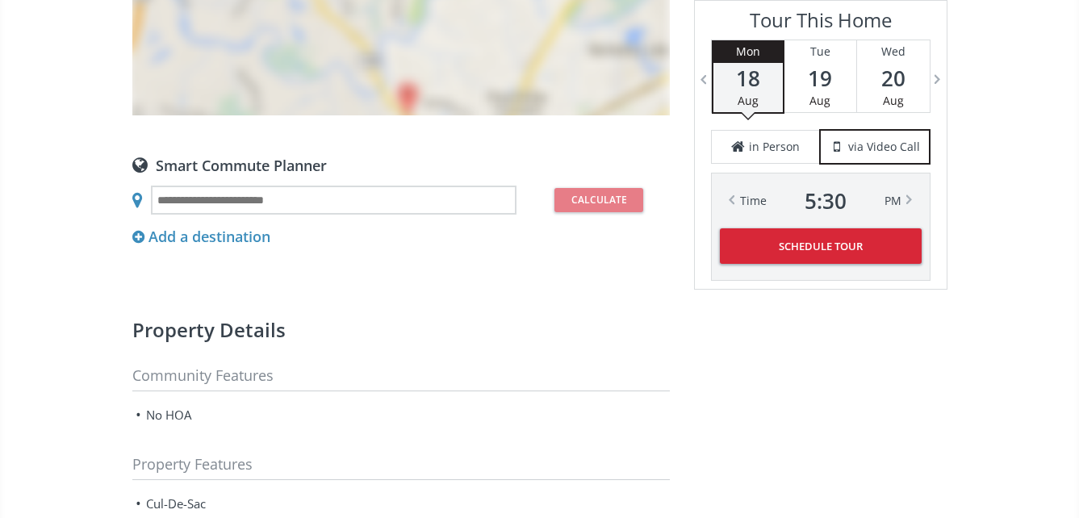
scroll to position [1453, 0]
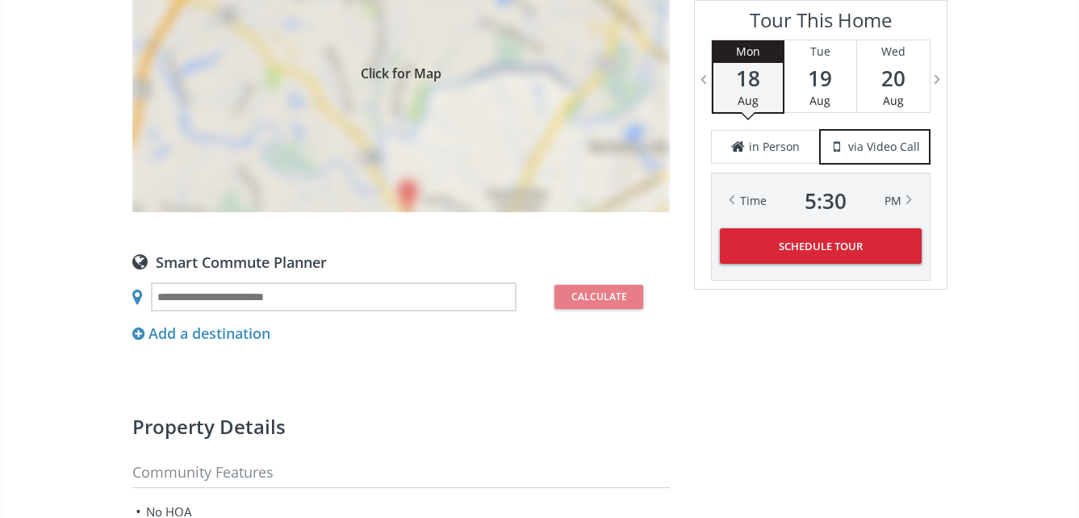
click at [413, 101] on div "Click for Map" at bounding box center [401, 71] width 538 height 283
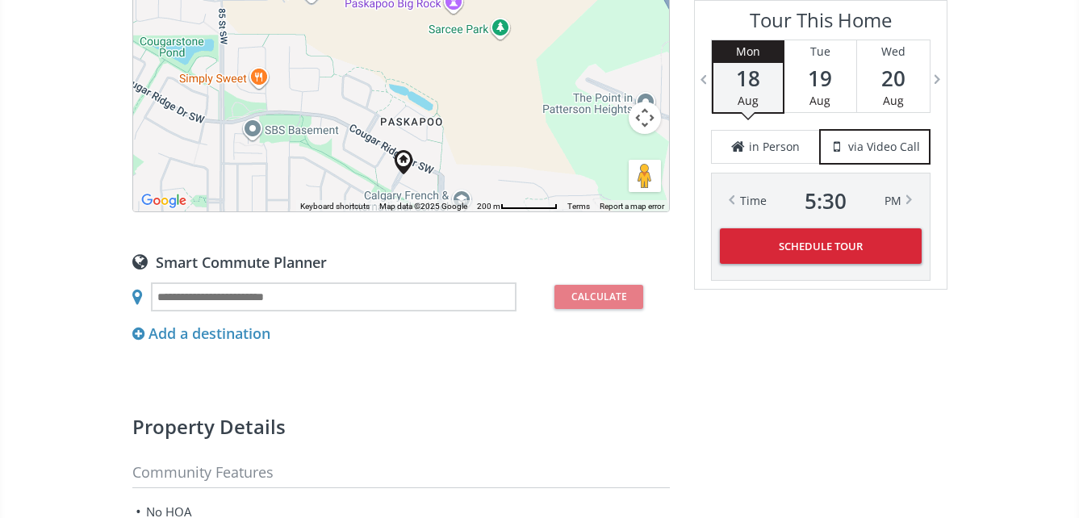
drag, startPoint x: 416, startPoint y: 94, endPoint x: 420, endPoint y: 204, distance: 110.7
click at [420, 204] on div "To navigate, press the arrow keys. Map Terrain Satellite Labels Keyboard shortc…" at bounding box center [401, 71] width 536 height 281
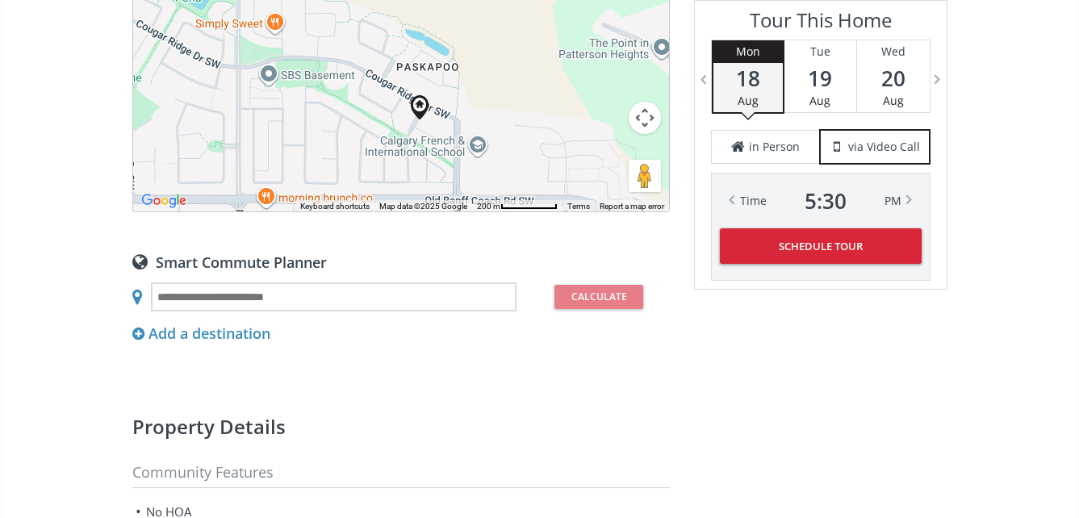
drag, startPoint x: 429, startPoint y: 161, endPoint x: 449, endPoint y: 103, distance: 61.5
click at [450, 100] on div "To navigate, press the arrow keys." at bounding box center [401, 71] width 536 height 281
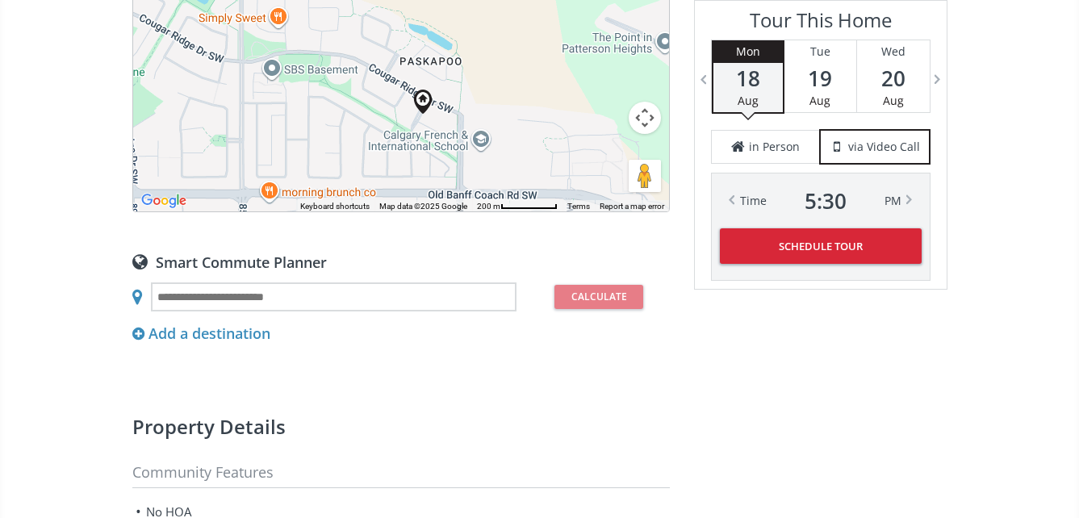
click at [440, 124] on div "To navigate, press the arrow keys." at bounding box center [401, 71] width 536 height 281
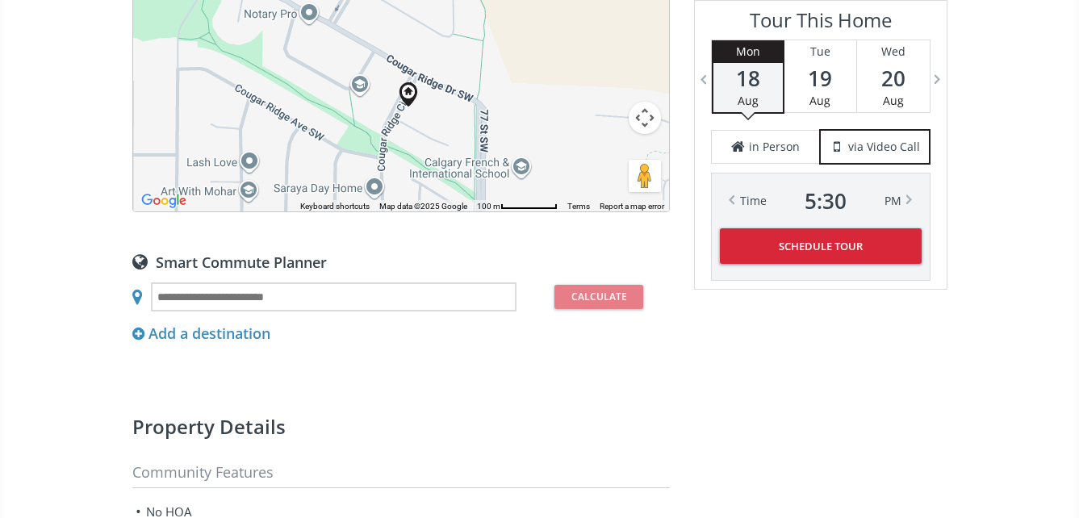
click at [417, 129] on div "To navigate, press the arrow keys." at bounding box center [401, 71] width 536 height 281
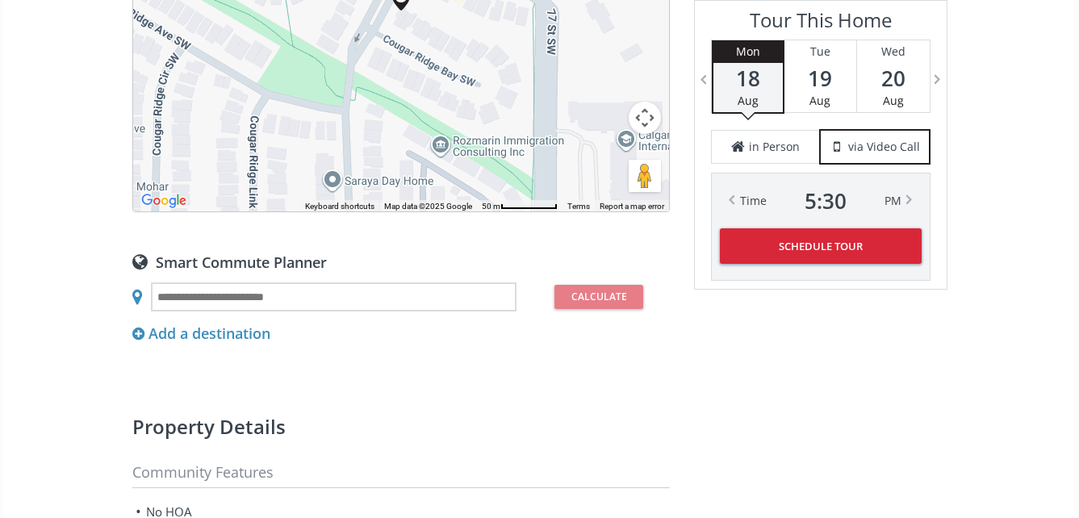
drag, startPoint x: 444, startPoint y: 106, endPoint x: 444, endPoint y: 32, distance: 73.5
click at [444, 32] on div "To navigate, press the arrow keys." at bounding box center [401, 71] width 536 height 281
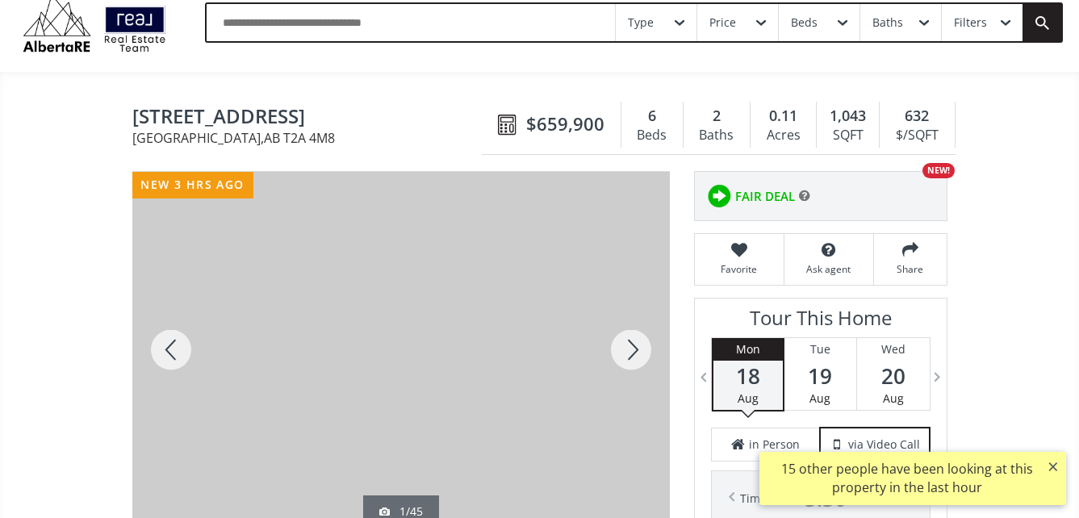
scroll to position [81, 0]
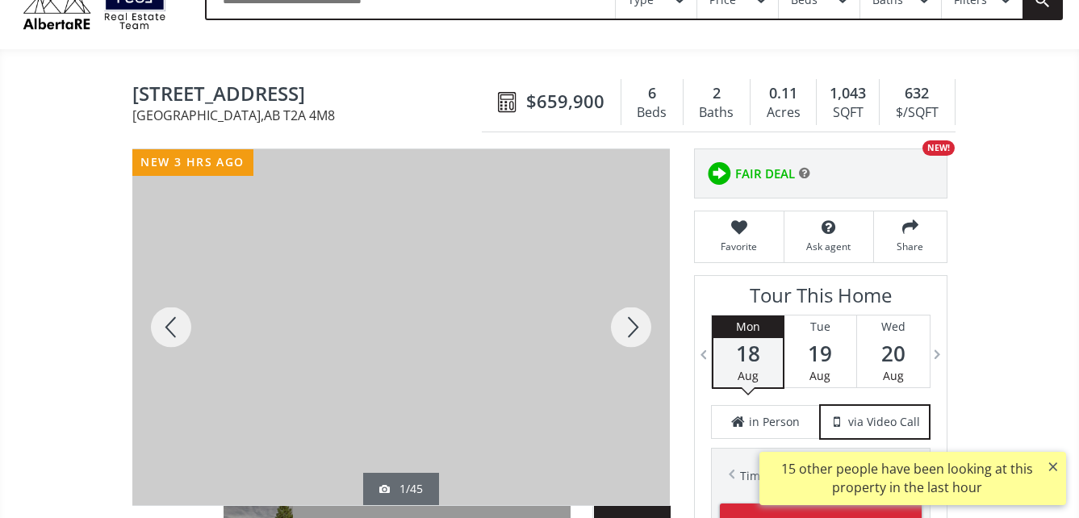
click at [437, 295] on div at bounding box center [401, 327] width 538 height 356
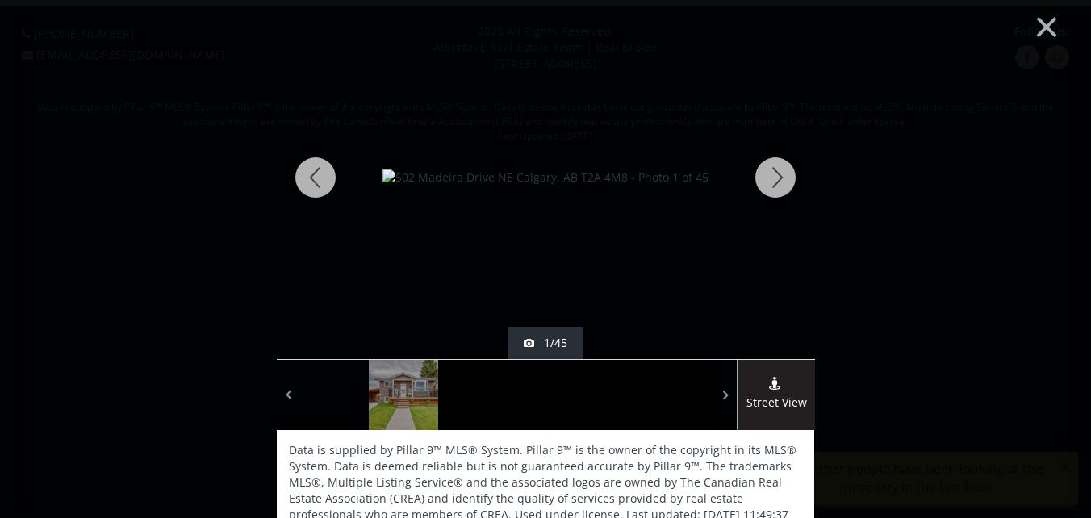
click at [772, 175] on div at bounding box center [775, 177] width 77 height 363
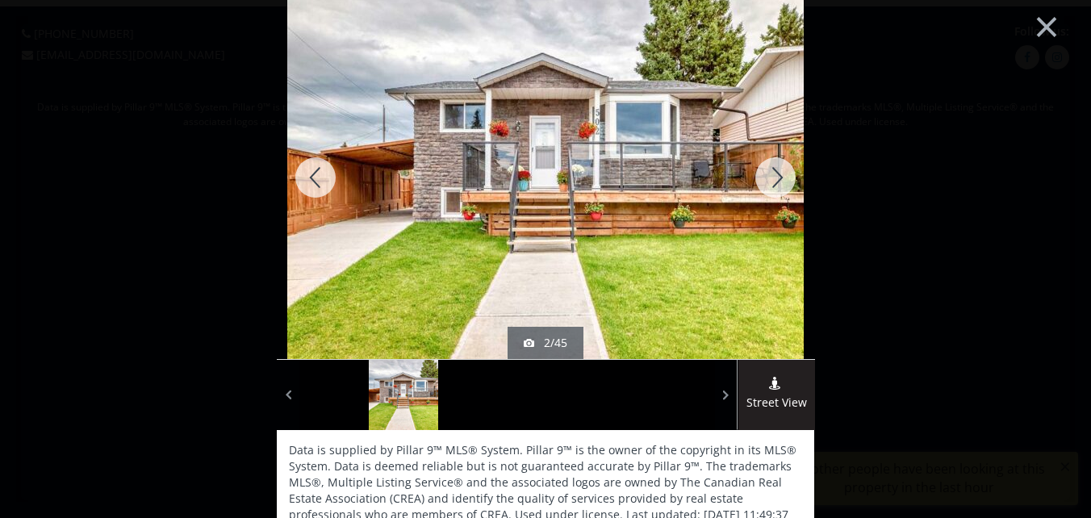
click at [773, 176] on div at bounding box center [775, 177] width 77 height 363
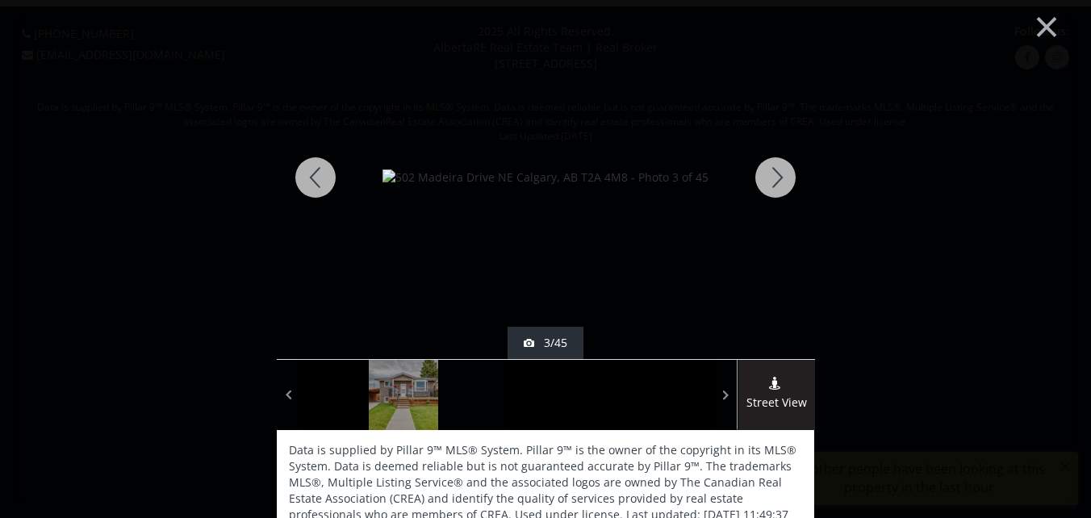
click at [773, 177] on div at bounding box center [775, 177] width 77 height 363
click at [773, 180] on div at bounding box center [775, 177] width 77 height 363
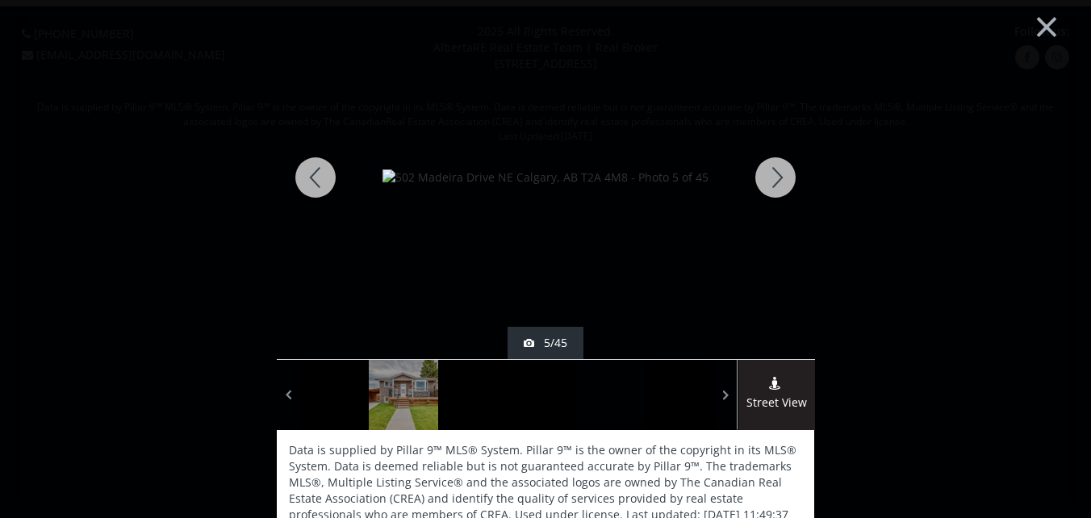
click at [771, 174] on div at bounding box center [775, 177] width 77 height 363
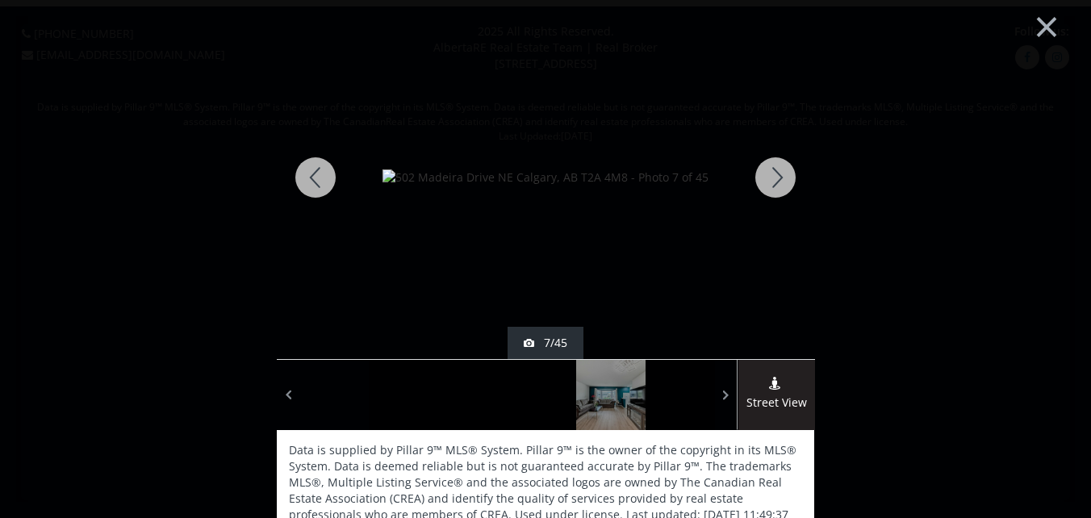
click at [771, 174] on div at bounding box center [775, 177] width 77 height 363
click at [772, 174] on div at bounding box center [775, 177] width 77 height 363
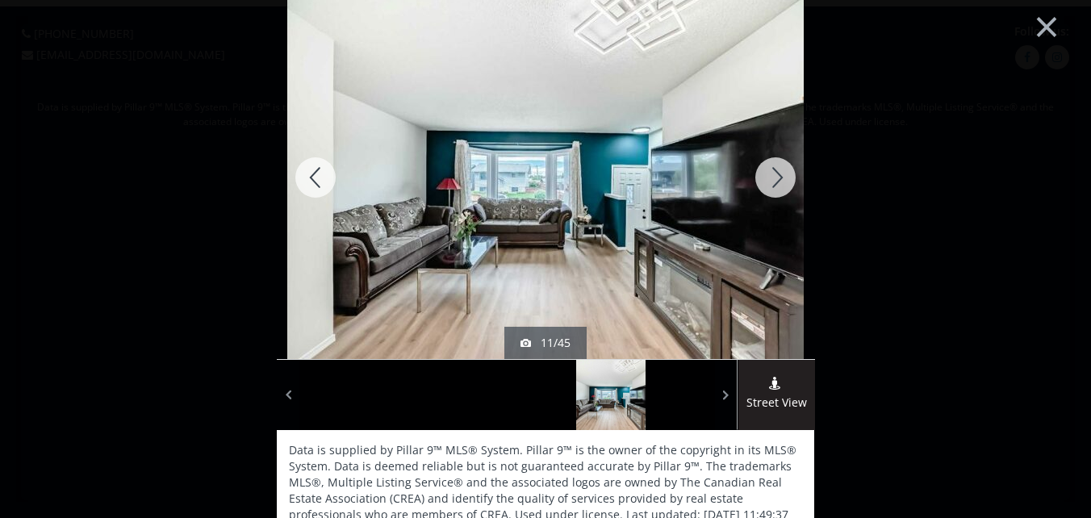
click at [776, 175] on div at bounding box center [775, 177] width 77 height 363
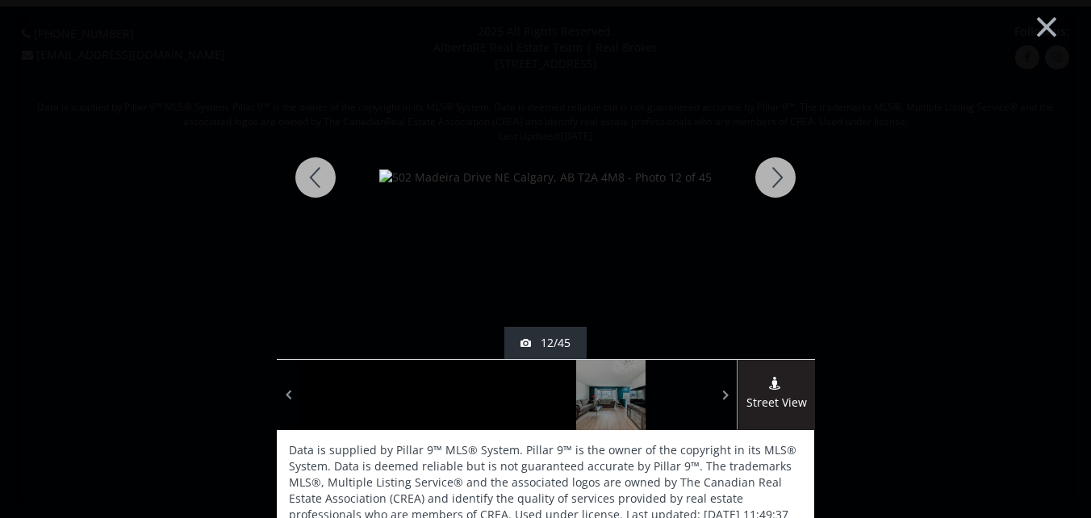
click at [776, 176] on div at bounding box center [775, 177] width 77 height 363
click at [777, 176] on div at bounding box center [775, 177] width 77 height 363
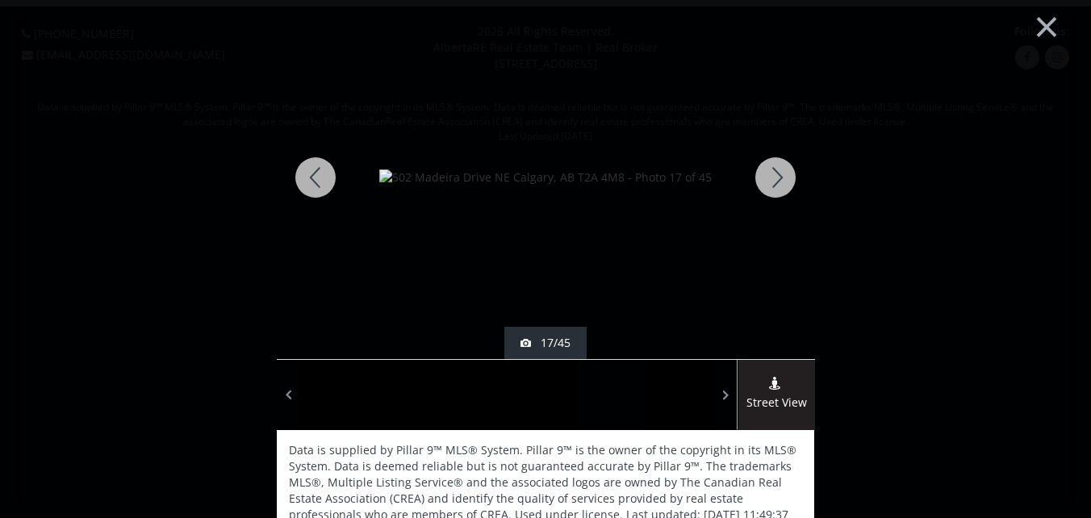
click at [777, 177] on div at bounding box center [775, 177] width 77 height 363
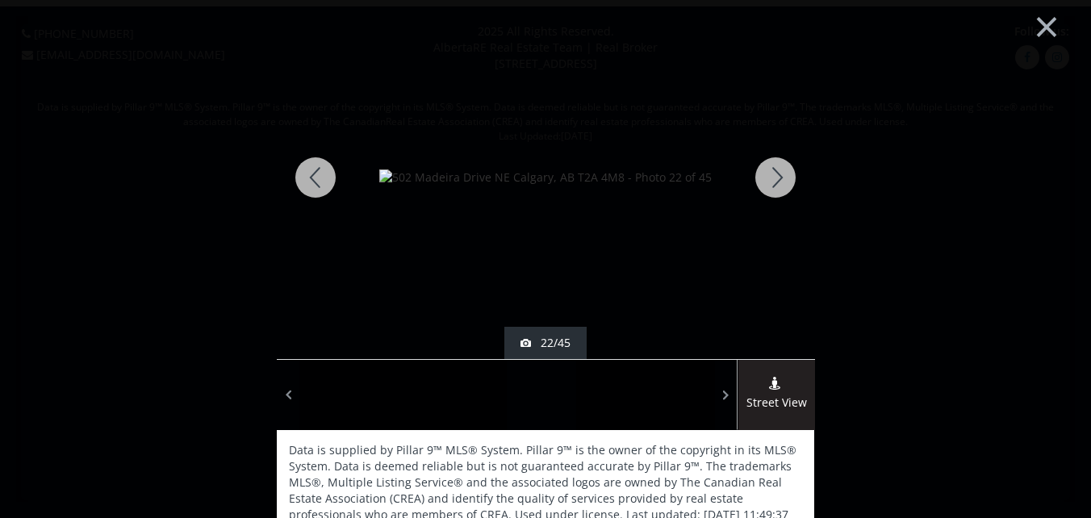
click at [777, 177] on div at bounding box center [775, 177] width 77 height 363
click at [776, 170] on div at bounding box center [775, 177] width 77 height 363
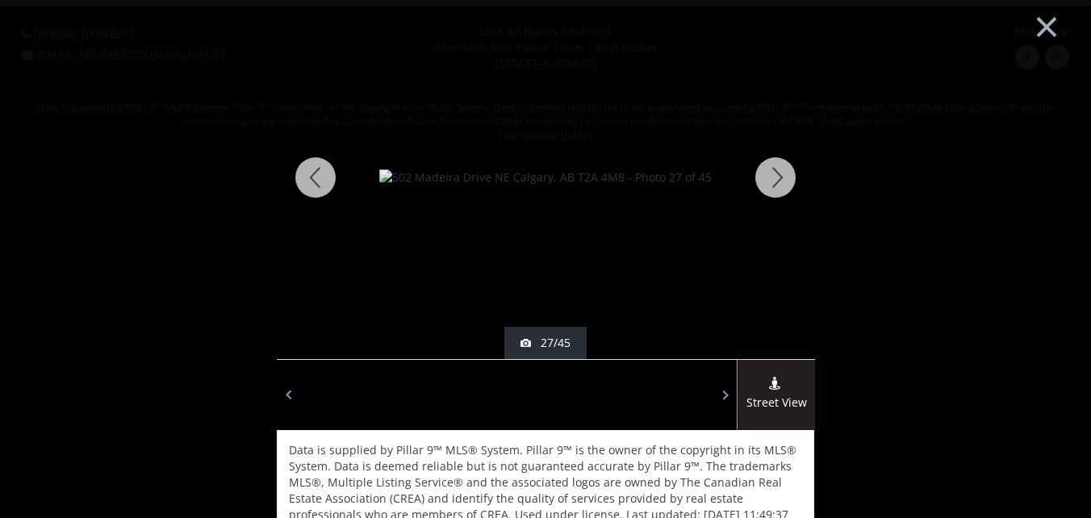
click at [776, 170] on div at bounding box center [775, 177] width 77 height 363
click at [310, 177] on div at bounding box center [315, 177] width 77 height 363
click at [778, 176] on div at bounding box center [775, 177] width 77 height 363
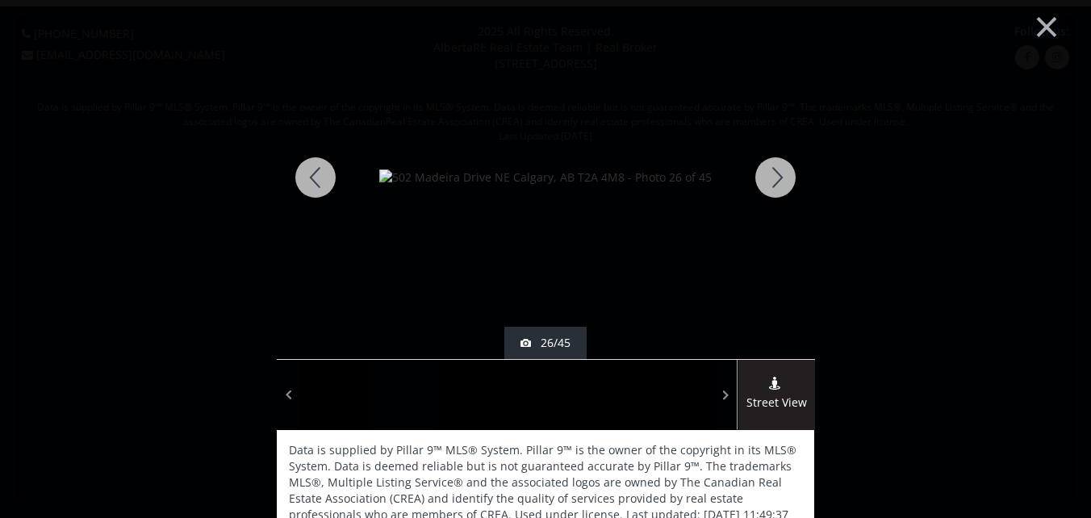
click at [778, 174] on div at bounding box center [775, 177] width 77 height 363
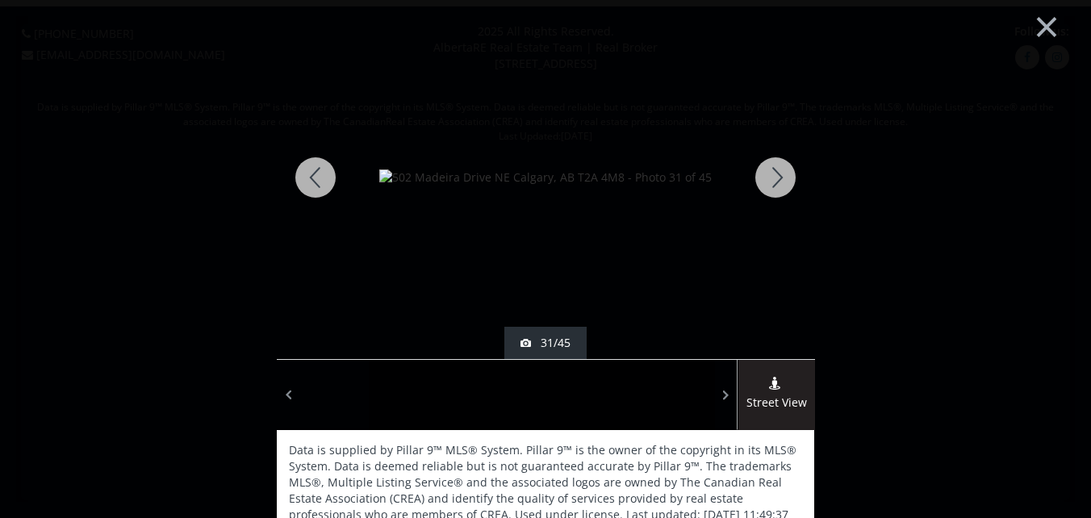
click at [778, 174] on div at bounding box center [775, 177] width 77 height 363
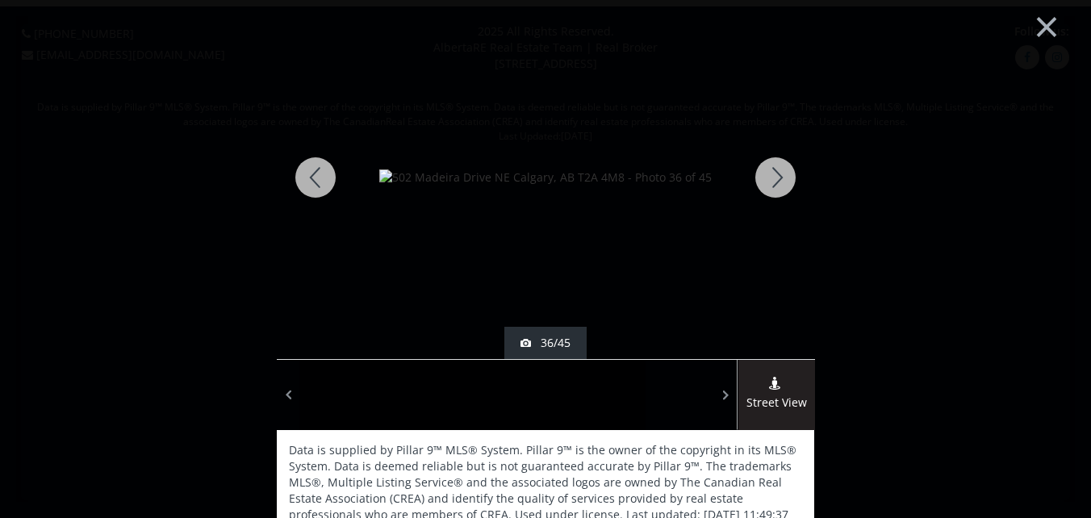
click at [778, 174] on div at bounding box center [775, 177] width 77 height 363
click at [773, 175] on div at bounding box center [775, 177] width 77 height 363
click at [781, 182] on div at bounding box center [775, 177] width 77 height 363
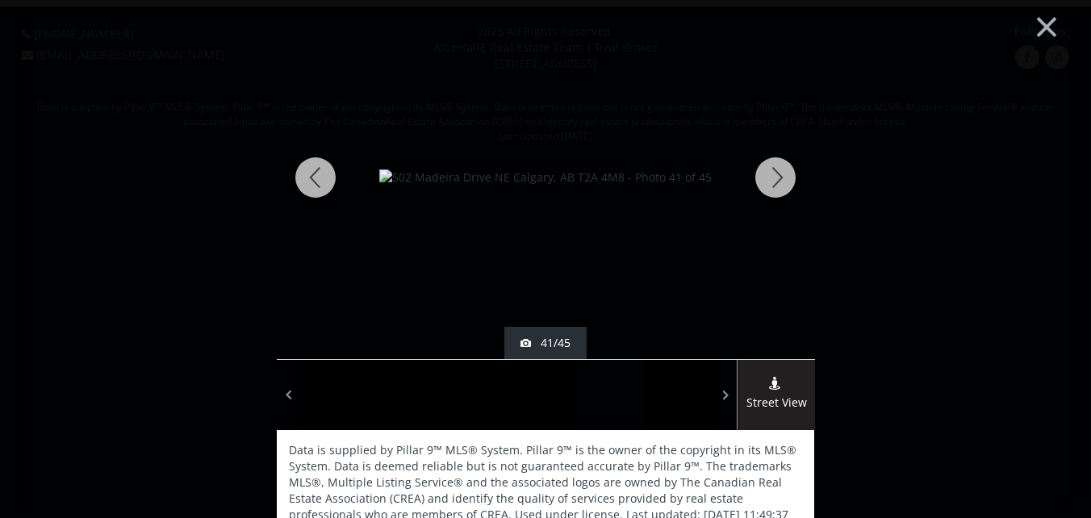
click at [772, 174] on div at bounding box center [775, 177] width 77 height 363
click at [774, 179] on div at bounding box center [775, 177] width 77 height 363
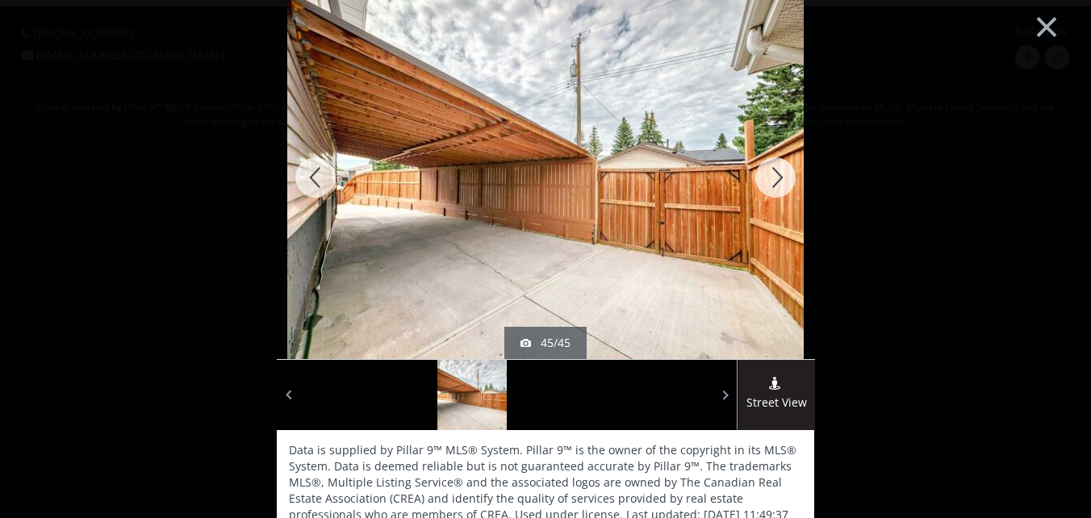
click at [771, 183] on div at bounding box center [775, 177] width 77 height 363
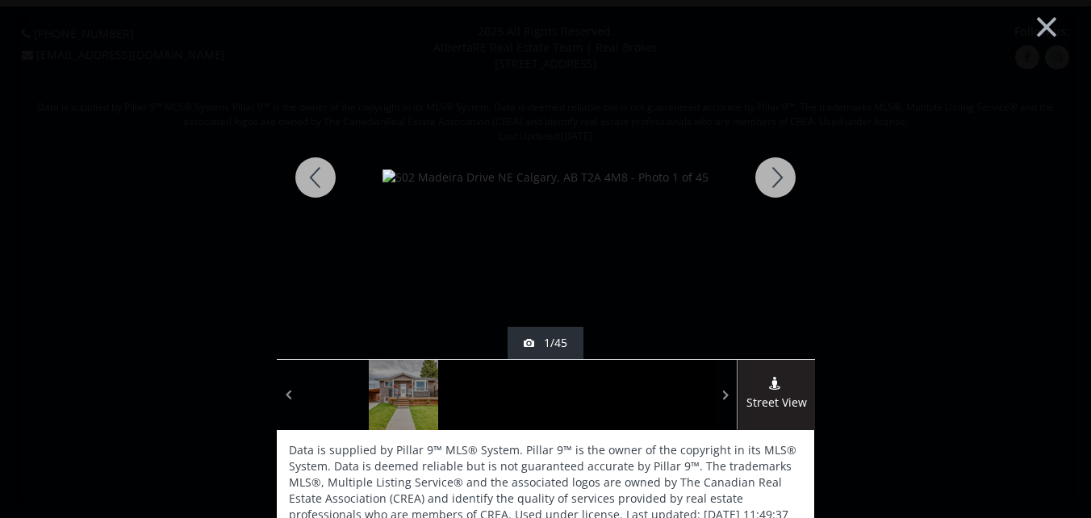
click at [768, 178] on div at bounding box center [775, 177] width 77 height 363
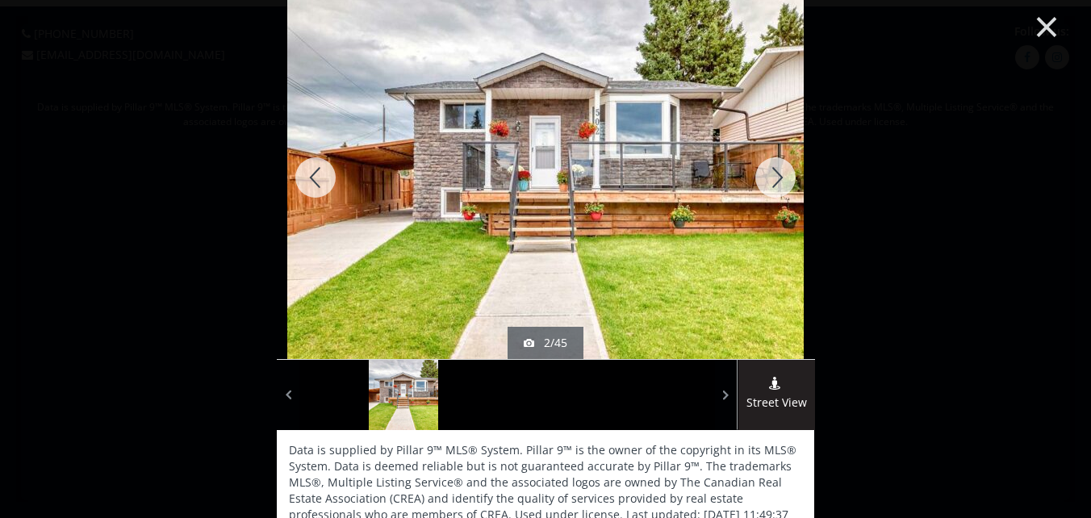
click at [1036, 19] on button "×" at bounding box center [1046, 25] width 89 height 66
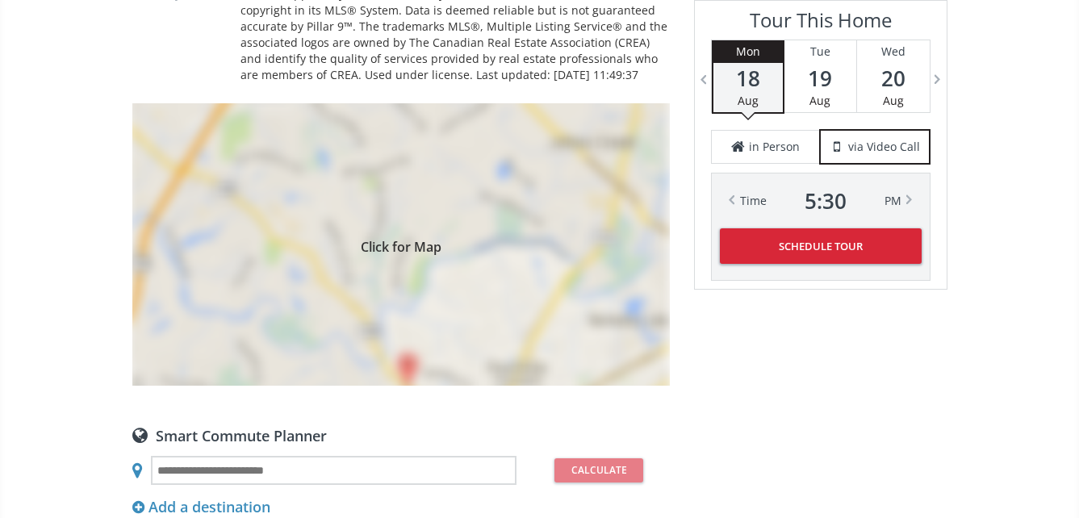
scroll to position [1130, 0]
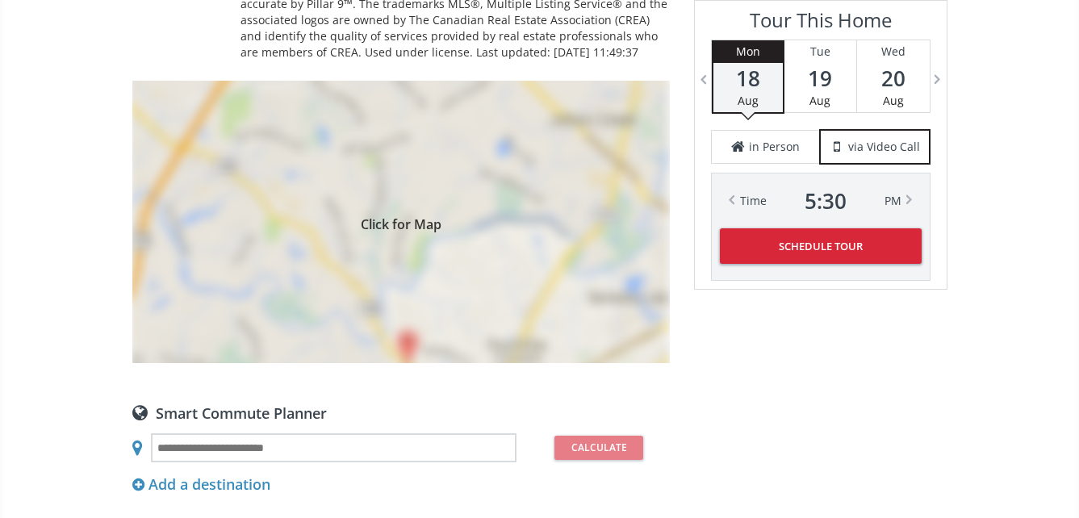
click at [398, 233] on div "Click for Map" at bounding box center [401, 222] width 538 height 283
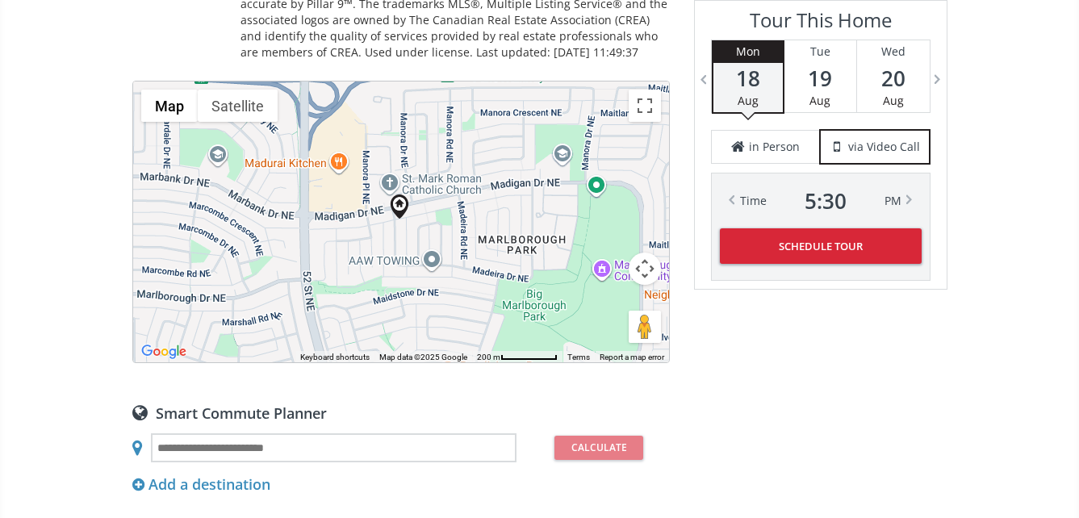
click at [403, 231] on div "To navigate, press the arrow keys." at bounding box center [401, 222] width 536 height 281
click at [404, 231] on div "To navigate, press the arrow keys." at bounding box center [401, 222] width 536 height 281
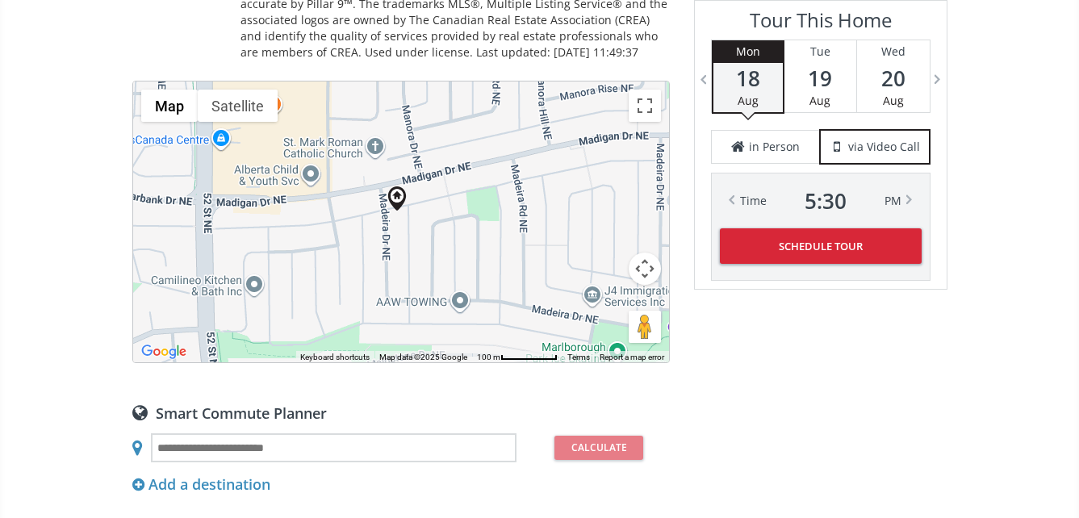
click at [408, 223] on div "To navigate, press the arrow keys." at bounding box center [401, 222] width 536 height 281
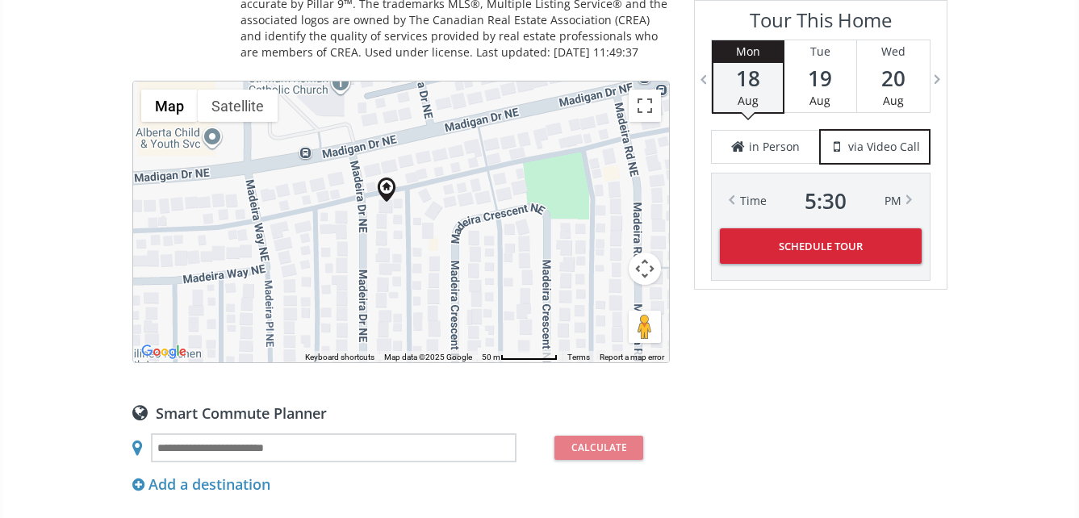
click at [400, 226] on div "To navigate, press the arrow keys." at bounding box center [401, 222] width 536 height 281
